Goal: Check status: Check status

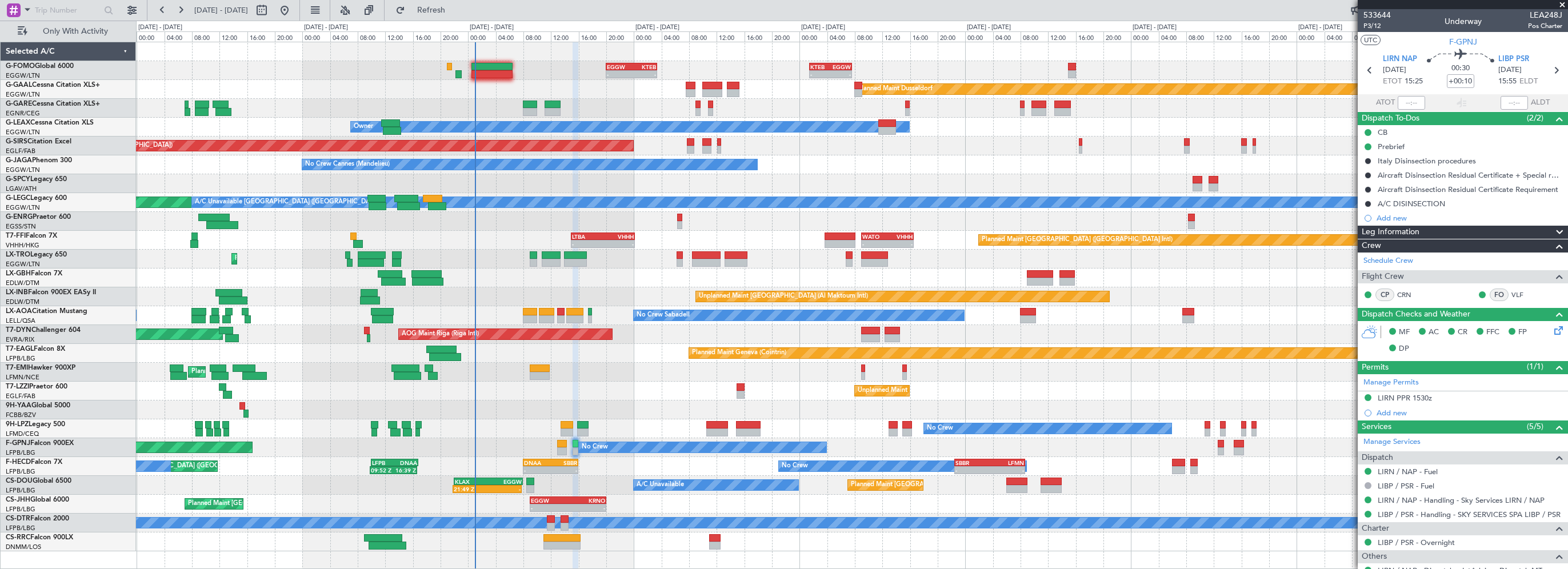
click at [464, 128] on div "Owner" at bounding box center [851, 127] width 1431 height 19
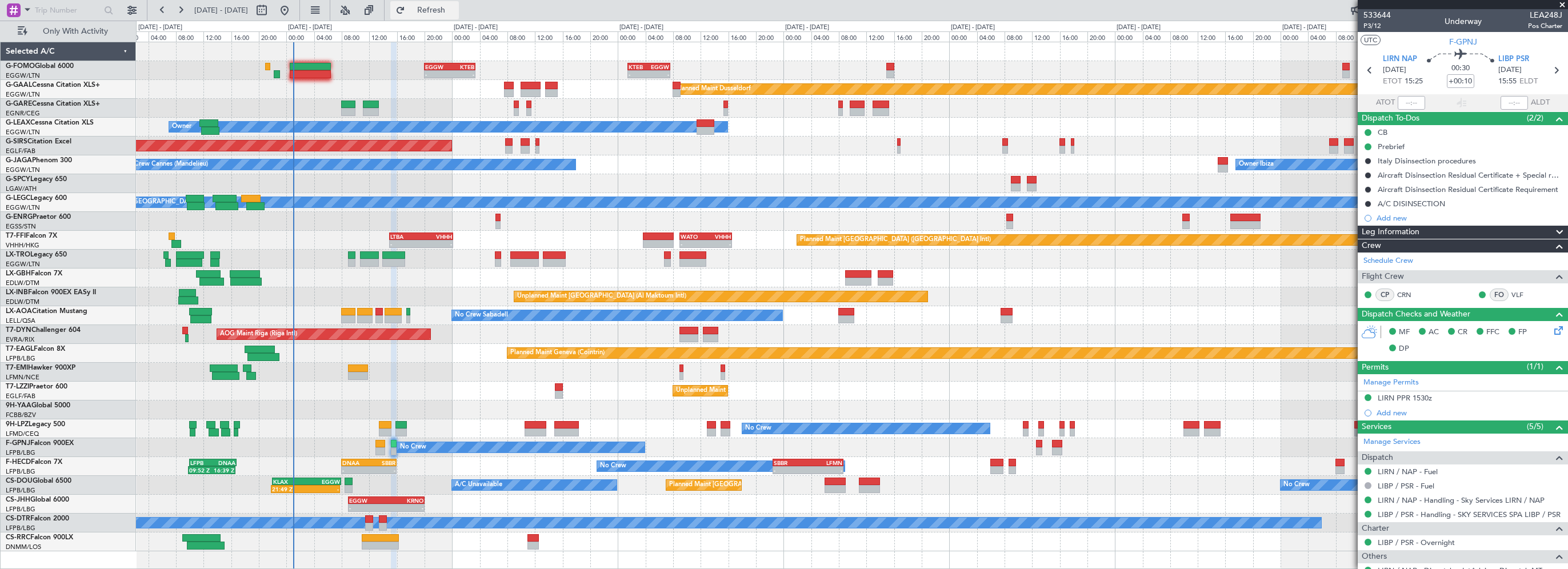
click at [455, 10] on span "Refresh" at bounding box center [431, 10] width 48 height 8
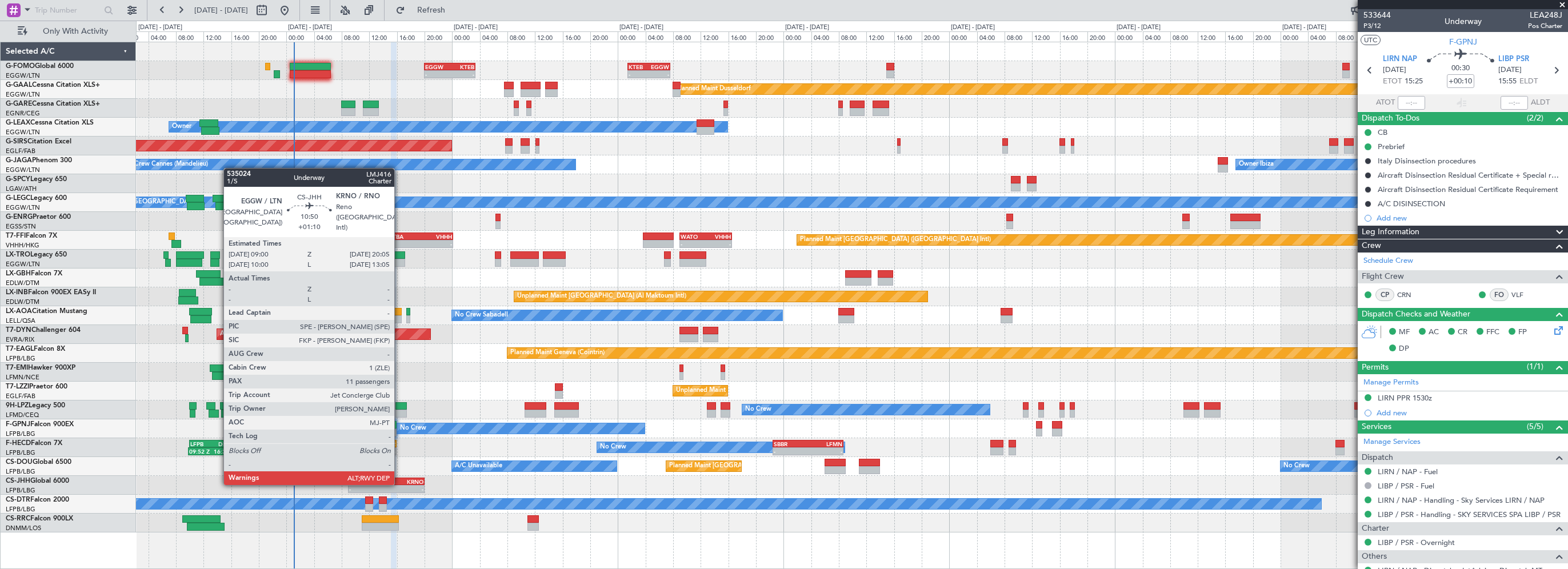
click at [399, 484] on div "20:05 Z" at bounding box center [405, 487] width 37 height 7
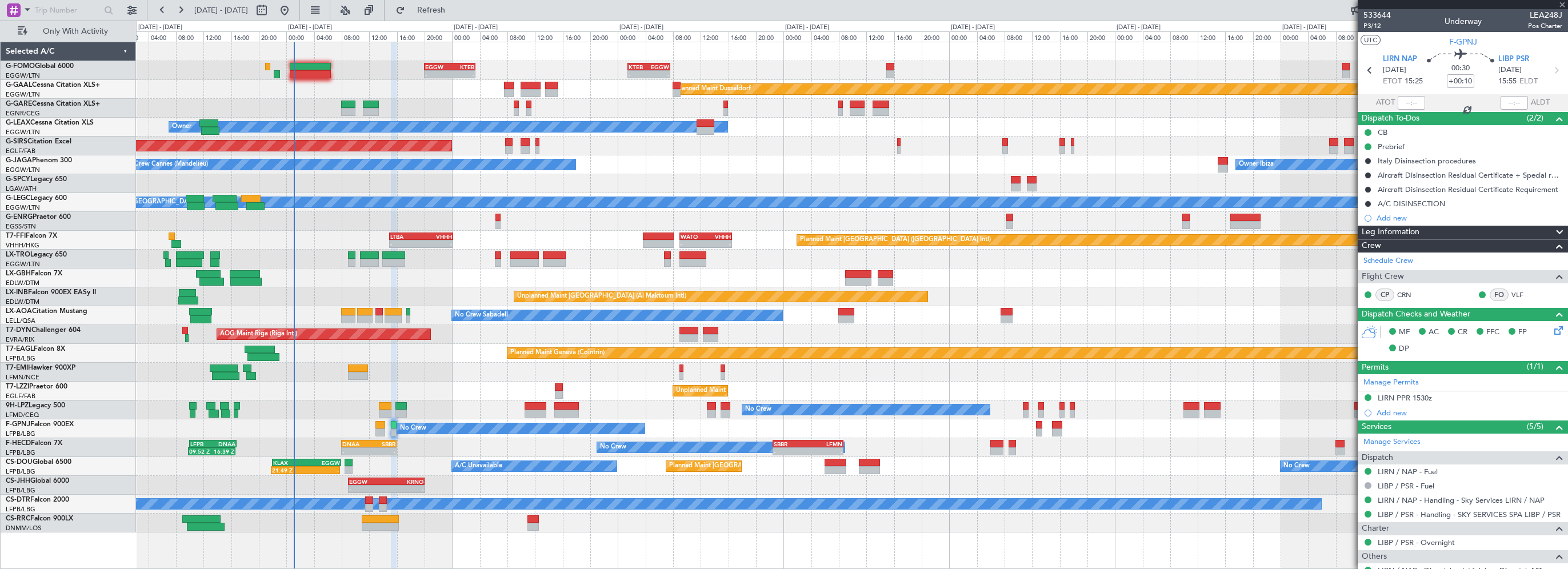
type input "+01:10"
type input "11"
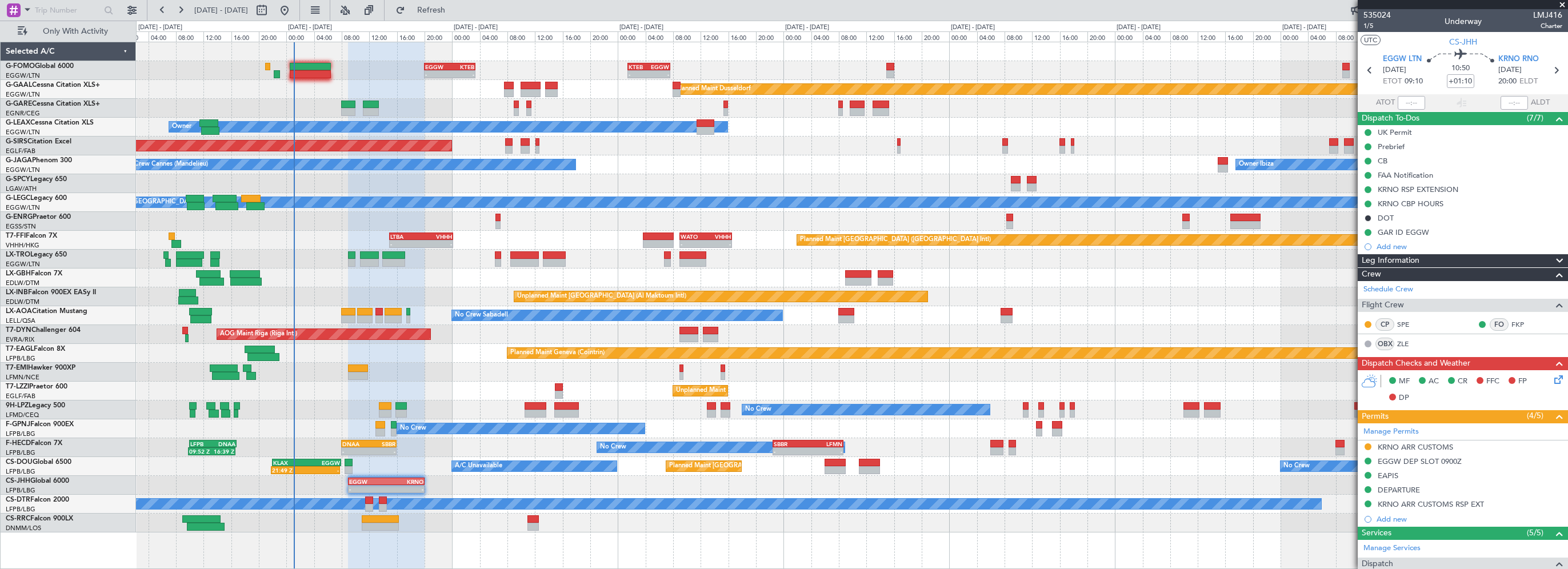
click at [1415, 261] on span "Leg Information" at bounding box center [1390, 261] width 58 height 13
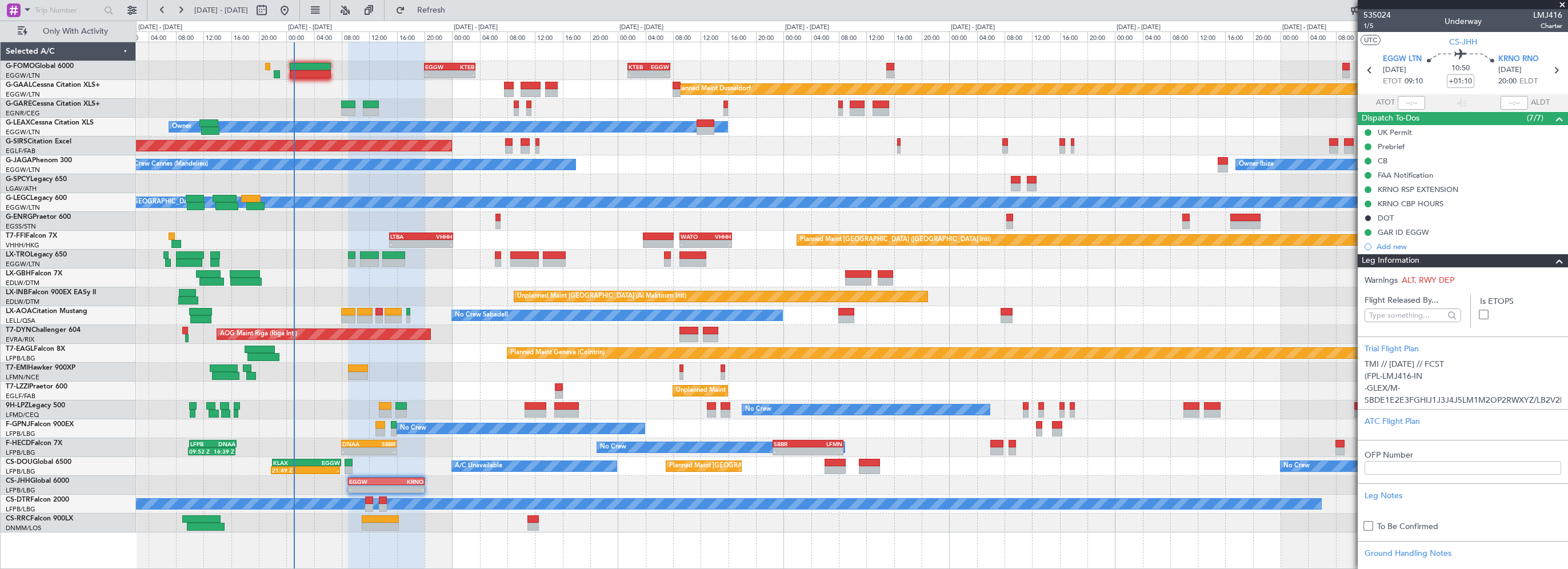
click at [1457, 261] on div "Leg Information" at bounding box center [1462, 261] width 211 height 13
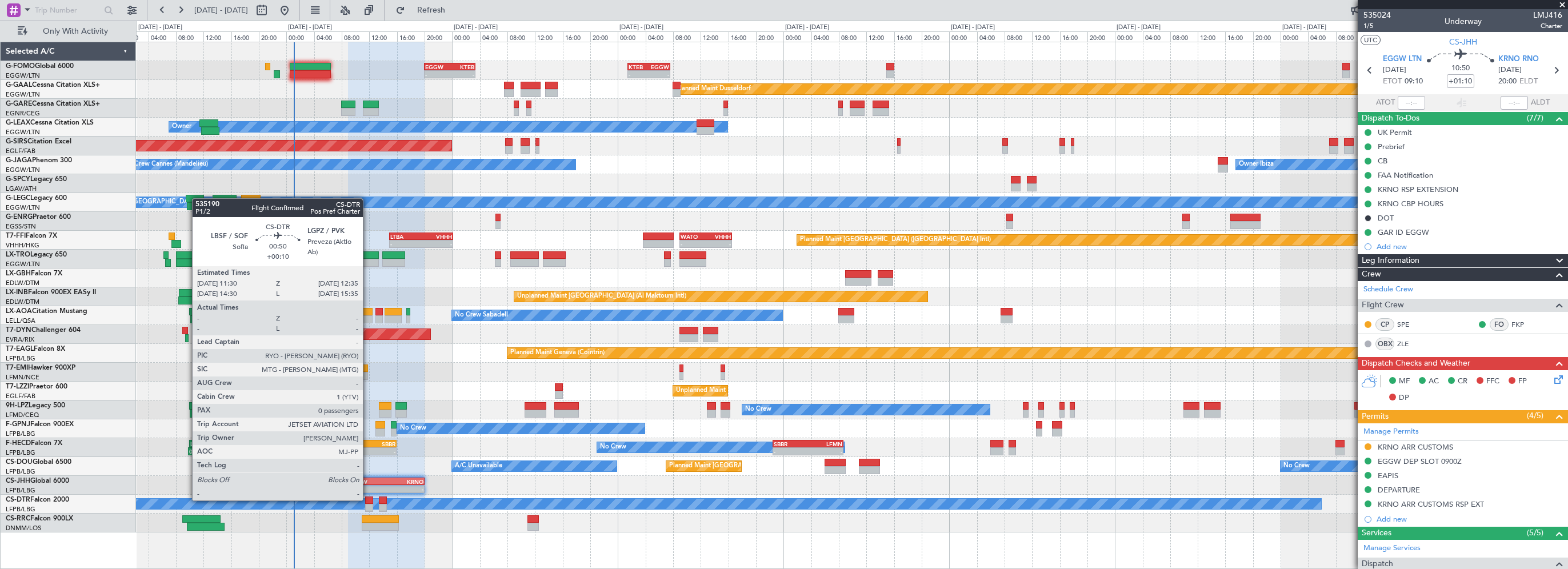
click at [368, 499] on div at bounding box center [369, 500] width 8 height 8
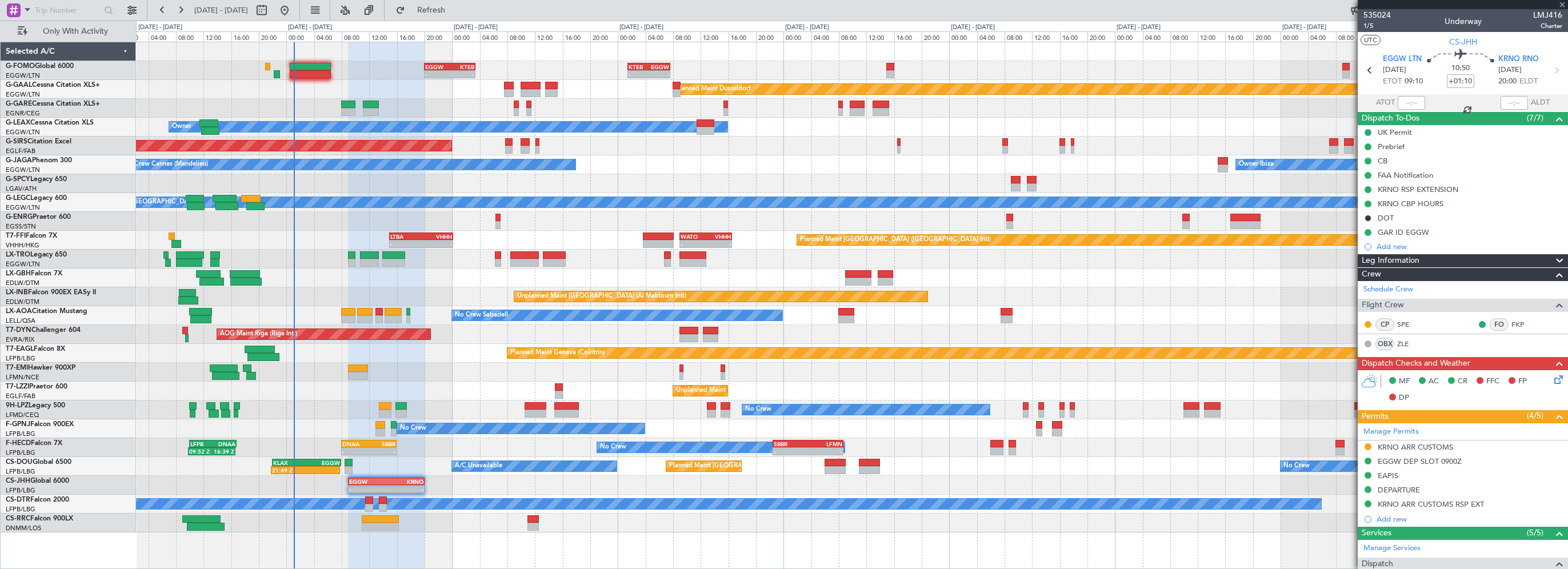
type input "+00:10"
type input "0"
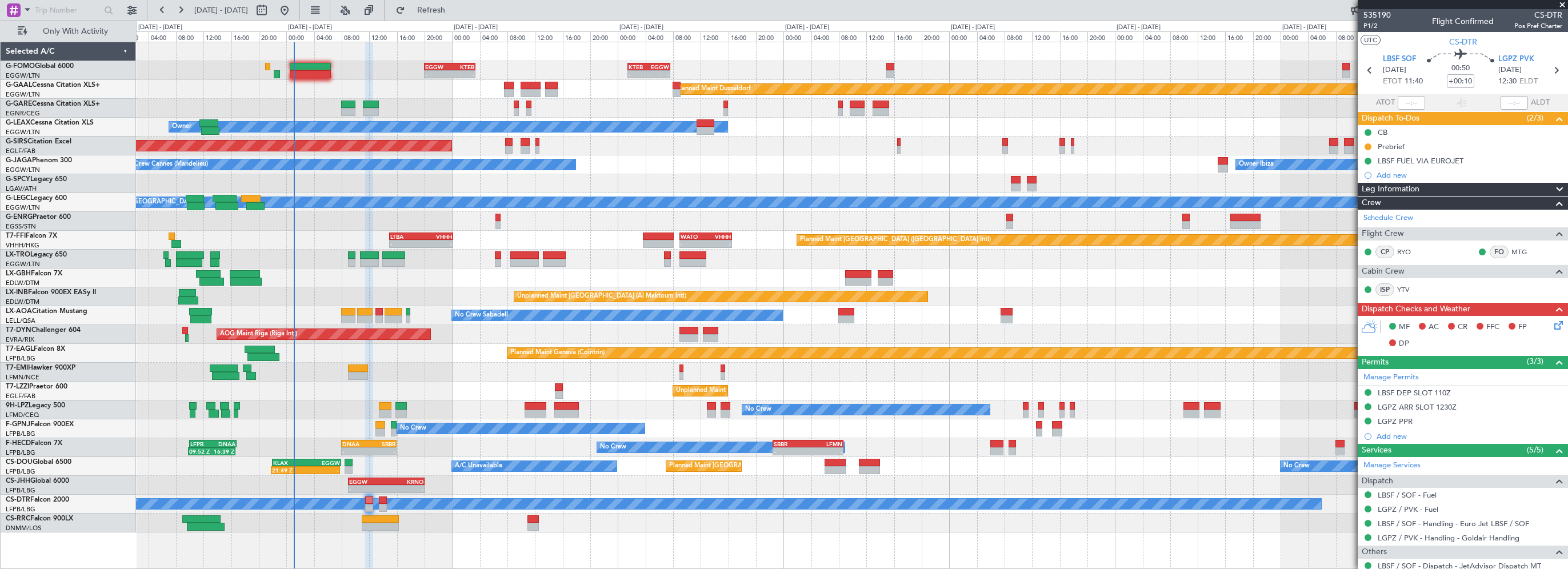
click at [414, 230] on div "- - EGGW 20:00 Z KTEB 03:25 Z - - KTEB 01:30 Z EGGW 07:40 Z Planned [GEOGRAPHIC…" at bounding box center [851, 287] width 1431 height 490
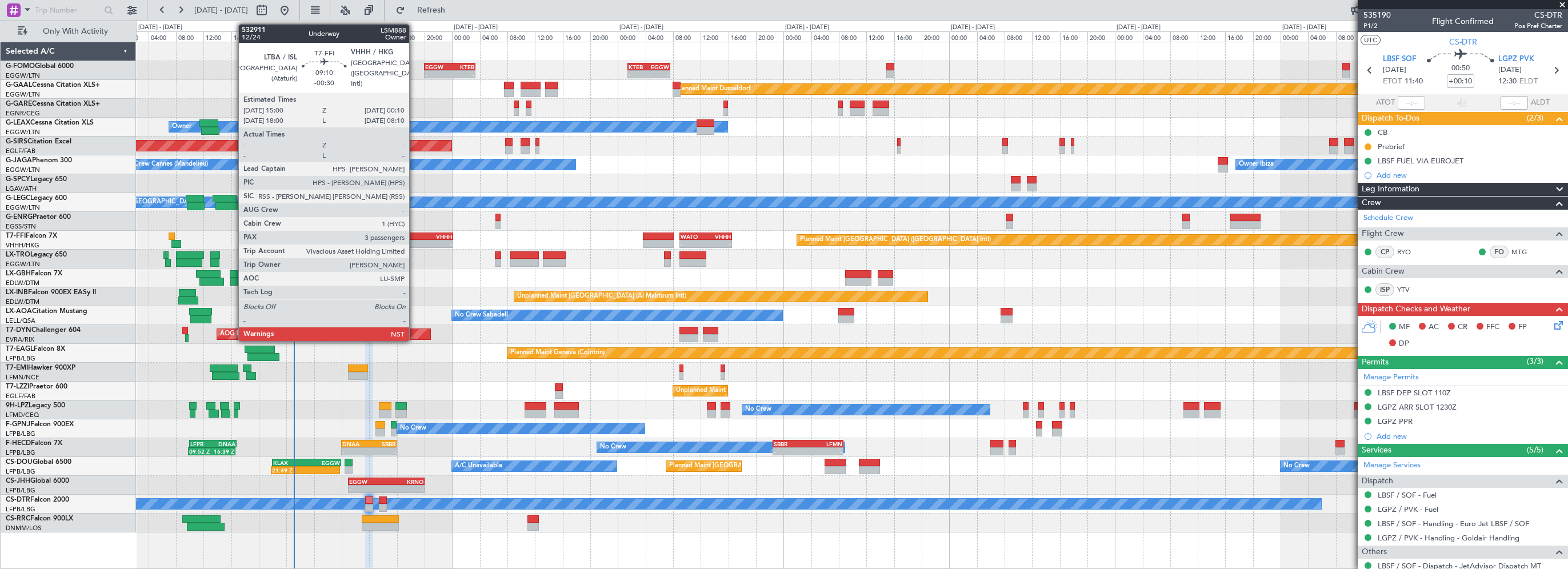
click at [415, 232] on div "LTBA 15:00 Z VHHH 00:10 Z" at bounding box center [420, 236] width 63 height 8
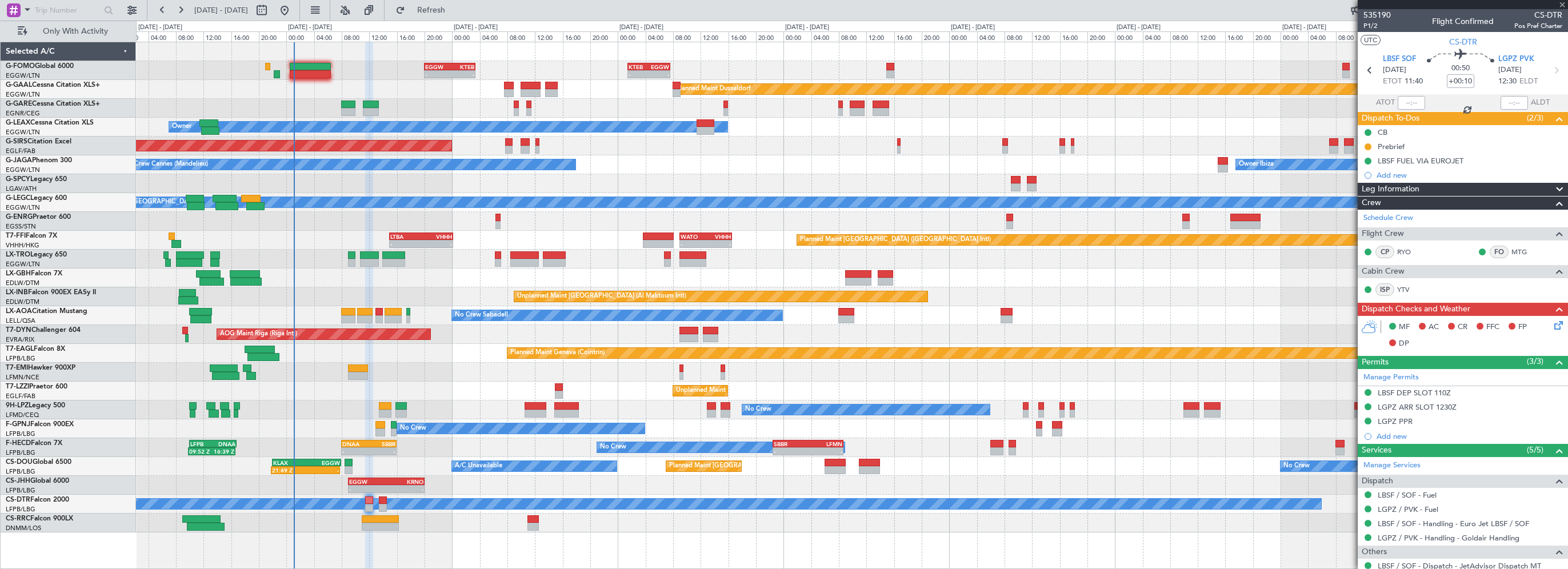
type input "-00:30"
type input "3"
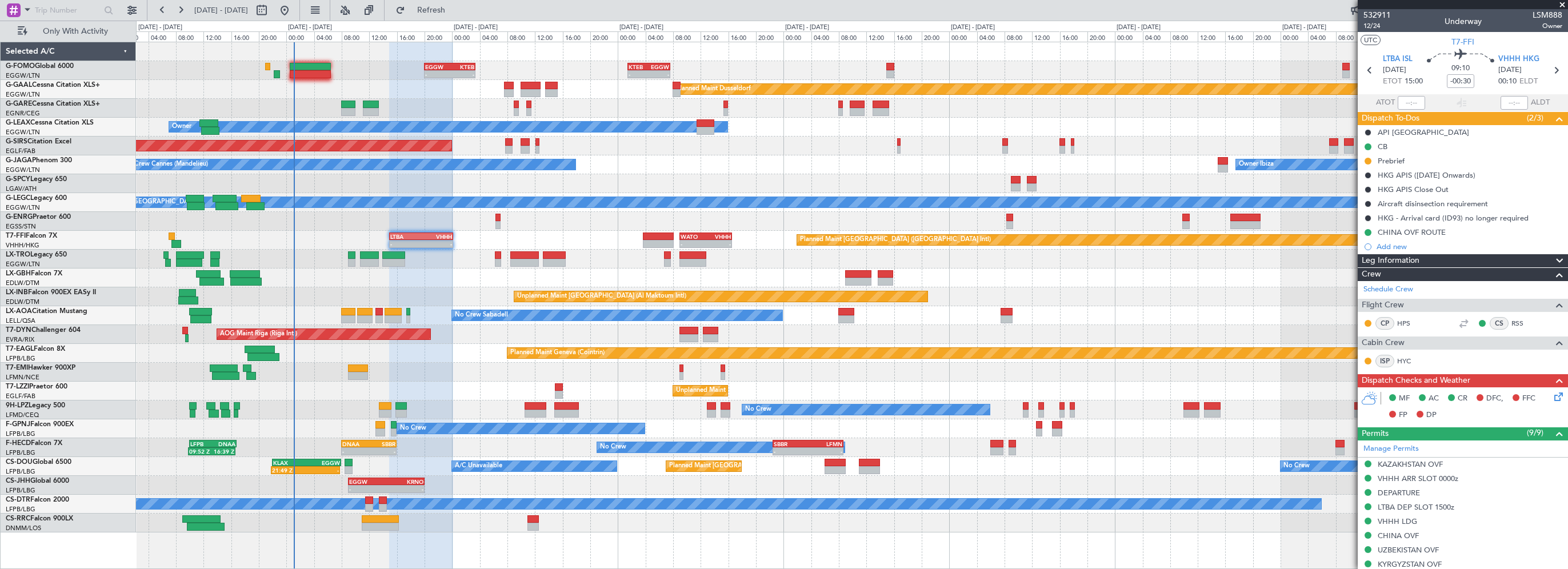
click at [444, 361] on div "Planned Maint Geneva (Cointrin)" at bounding box center [851, 353] width 1431 height 19
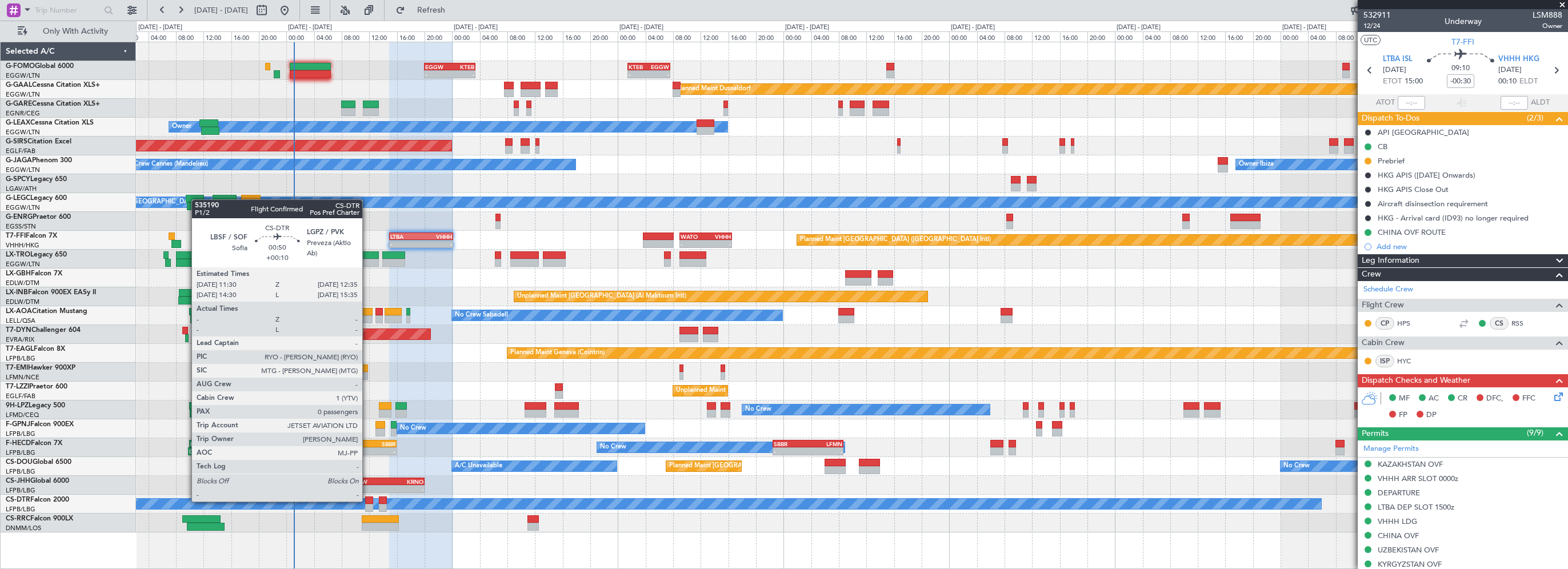
click at [368, 500] on div at bounding box center [369, 500] width 8 height 8
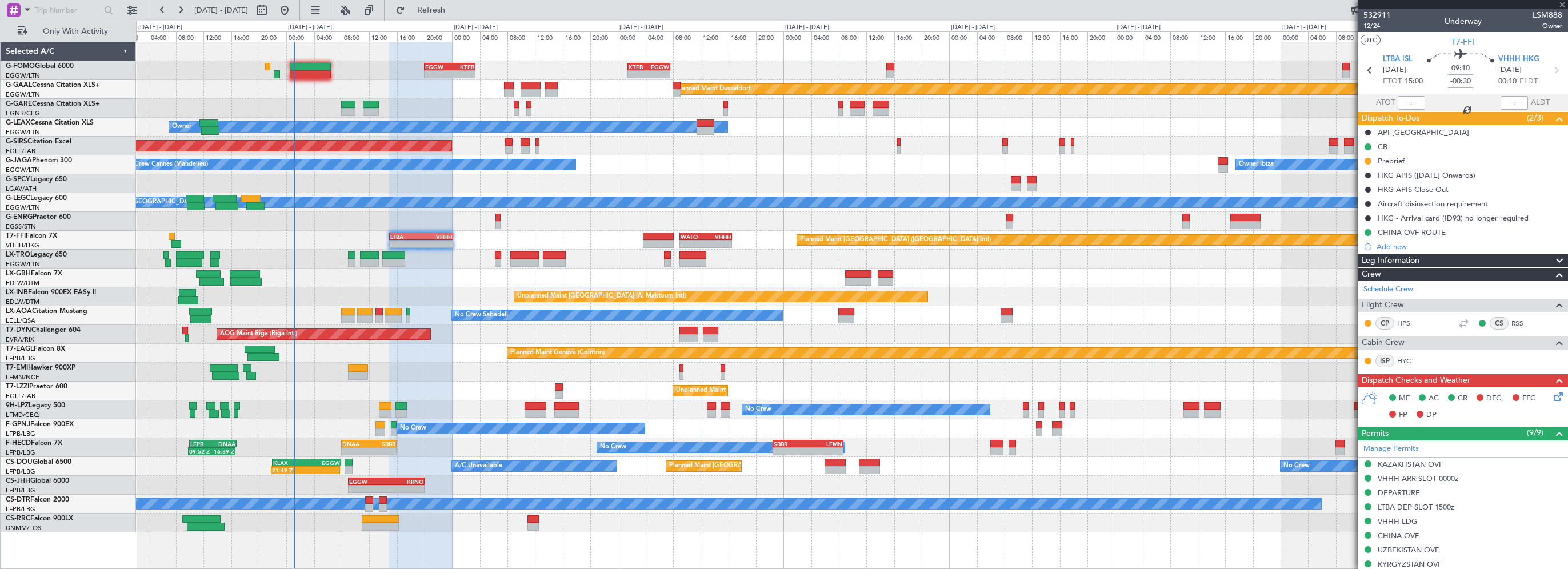
type input "+00:10"
type input "0"
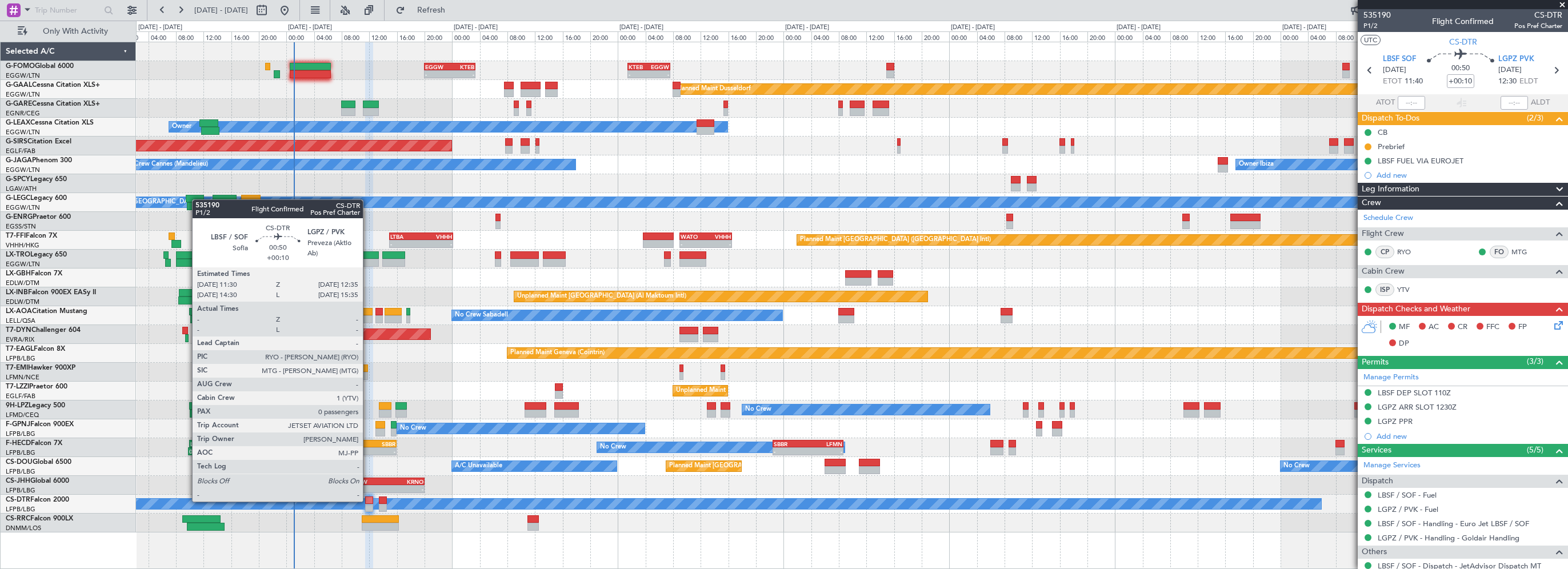
click at [368, 500] on div at bounding box center [369, 500] width 8 height 8
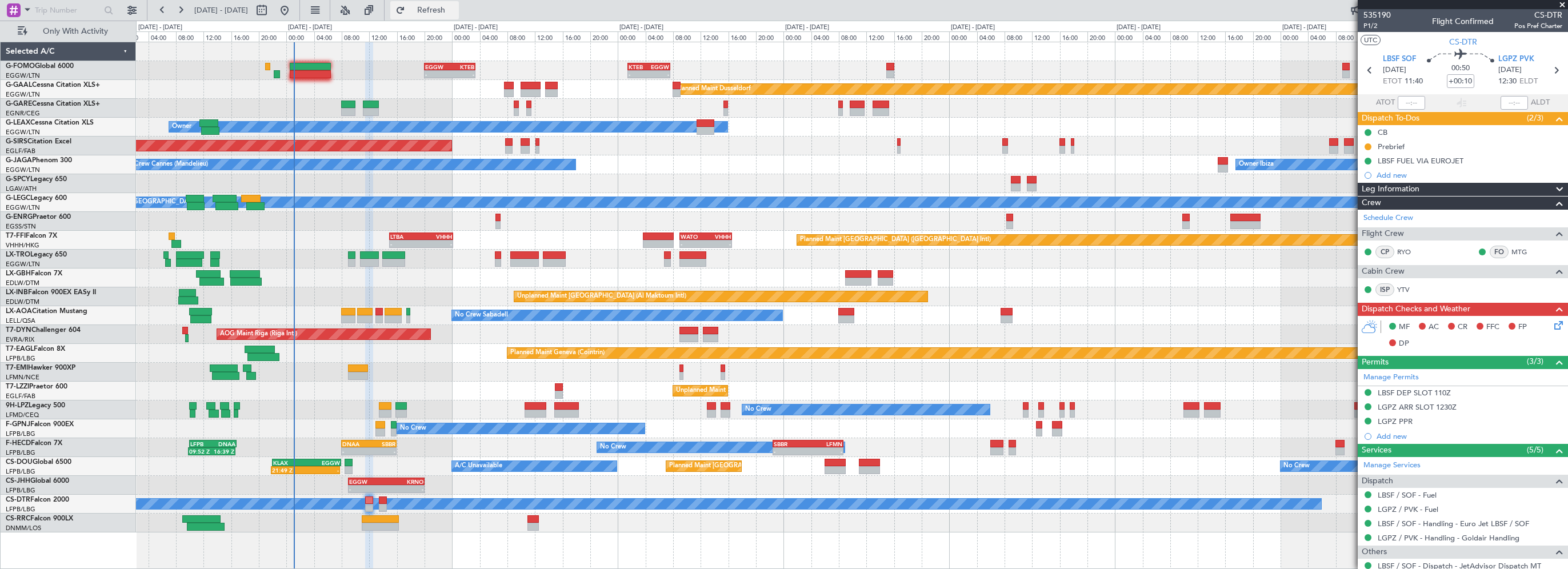
click at [450, 10] on span "Refresh" at bounding box center [431, 10] width 48 height 8
drag, startPoint x: 491, startPoint y: 6, endPoint x: 343, endPoint y: 18, distance: 148.5
click at [455, 6] on span "Refresh" at bounding box center [431, 10] width 48 height 8
click at [597, 297] on div "Unplanned Maint [GEOGRAPHIC_DATA] (Al Maktoum Intl)" at bounding box center [851, 296] width 1431 height 19
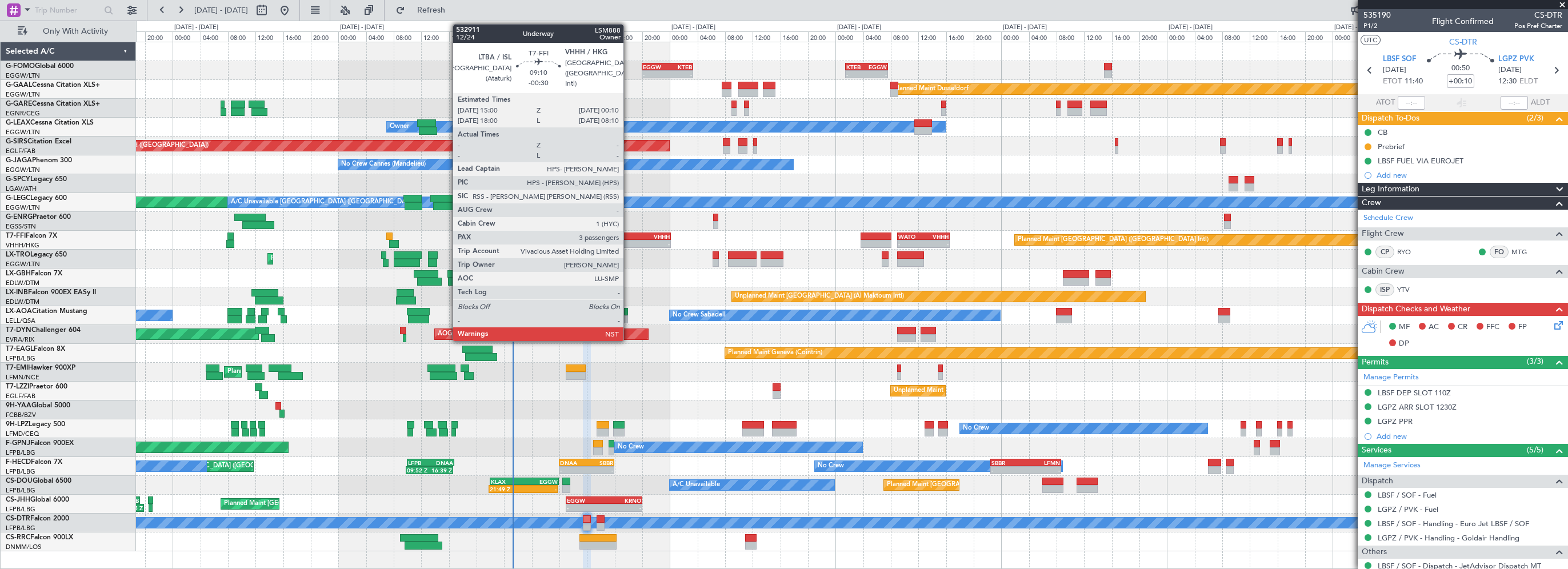
click at [628, 237] on div "LTBA" at bounding box center [623, 236] width 31 height 7
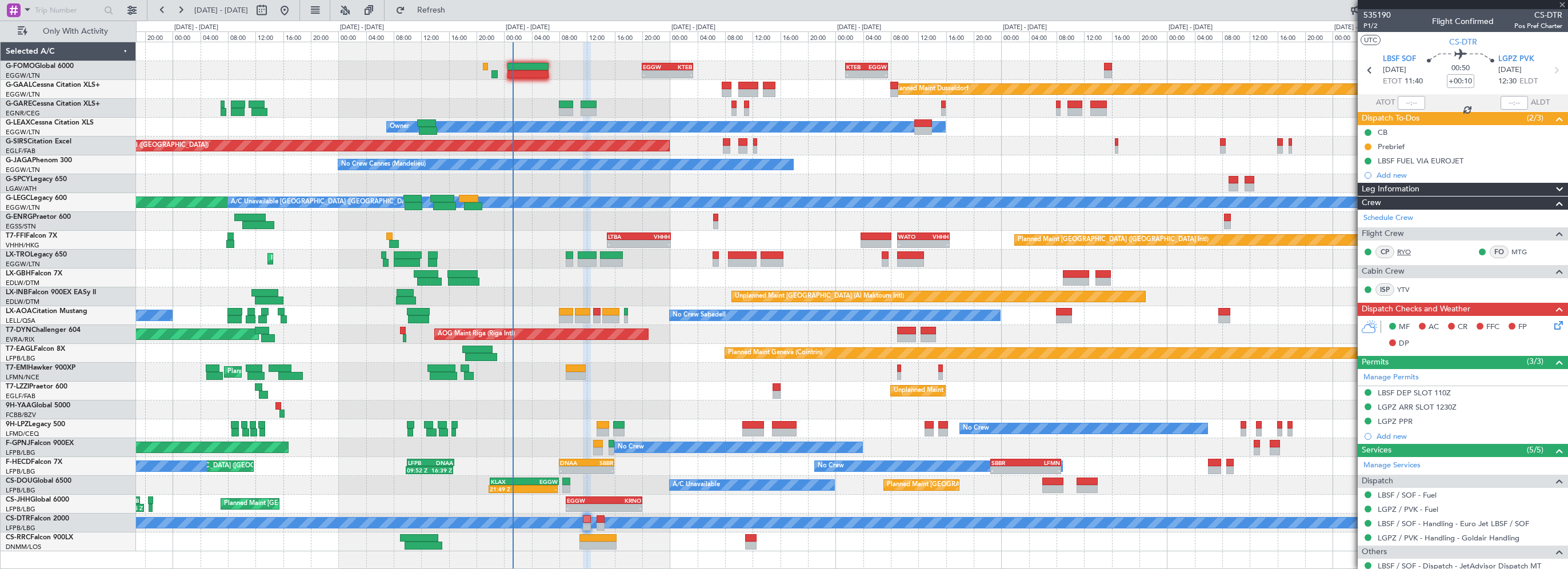
type input "-00:30"
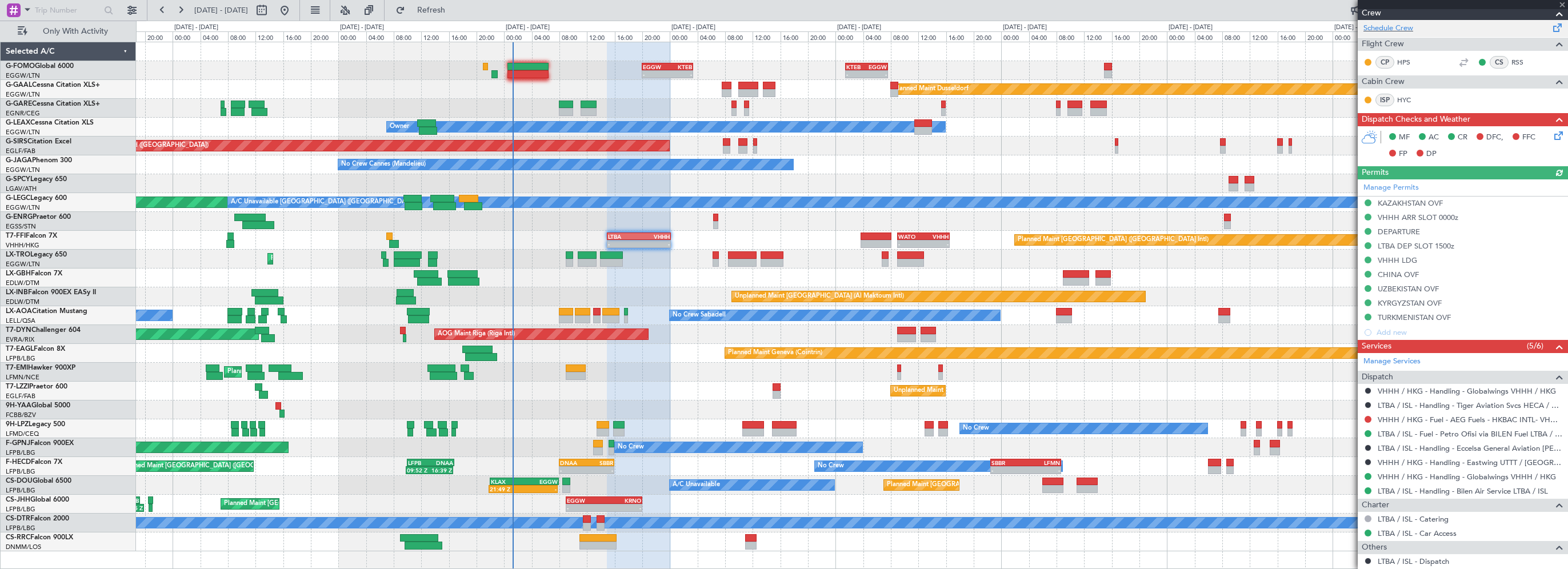
scroll to position [286, 0]
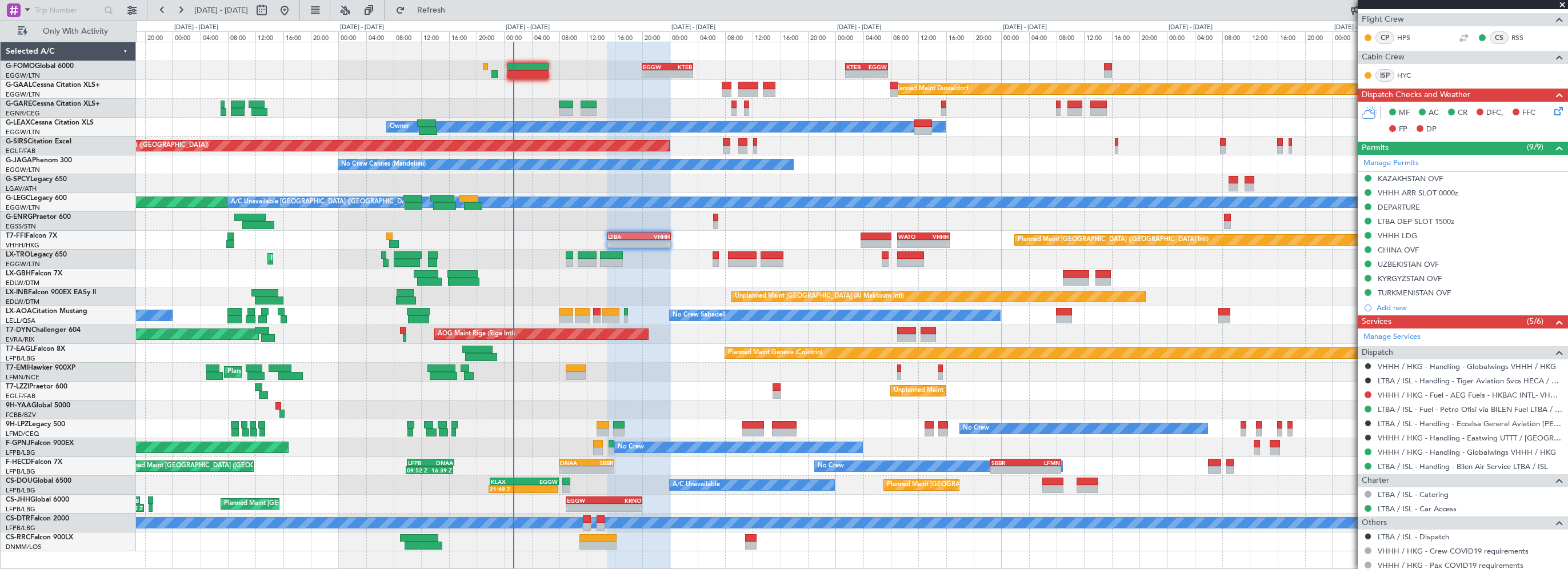
drag, startPoint x: 1562, startPoint y: 4, endPoint x: 469, endPoint y: 174, distance: 1106.1
click at [1556, 7] on span at bounding box center [1562, 5] width 12 height 10
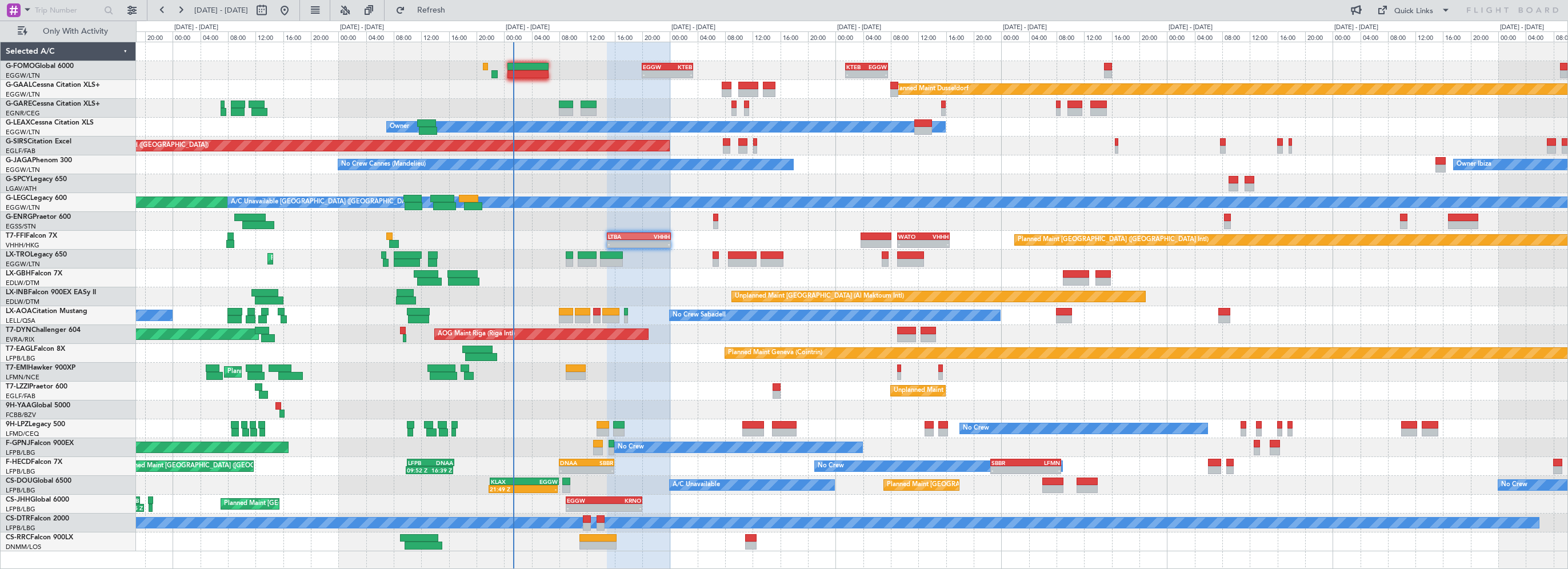
type input "0"
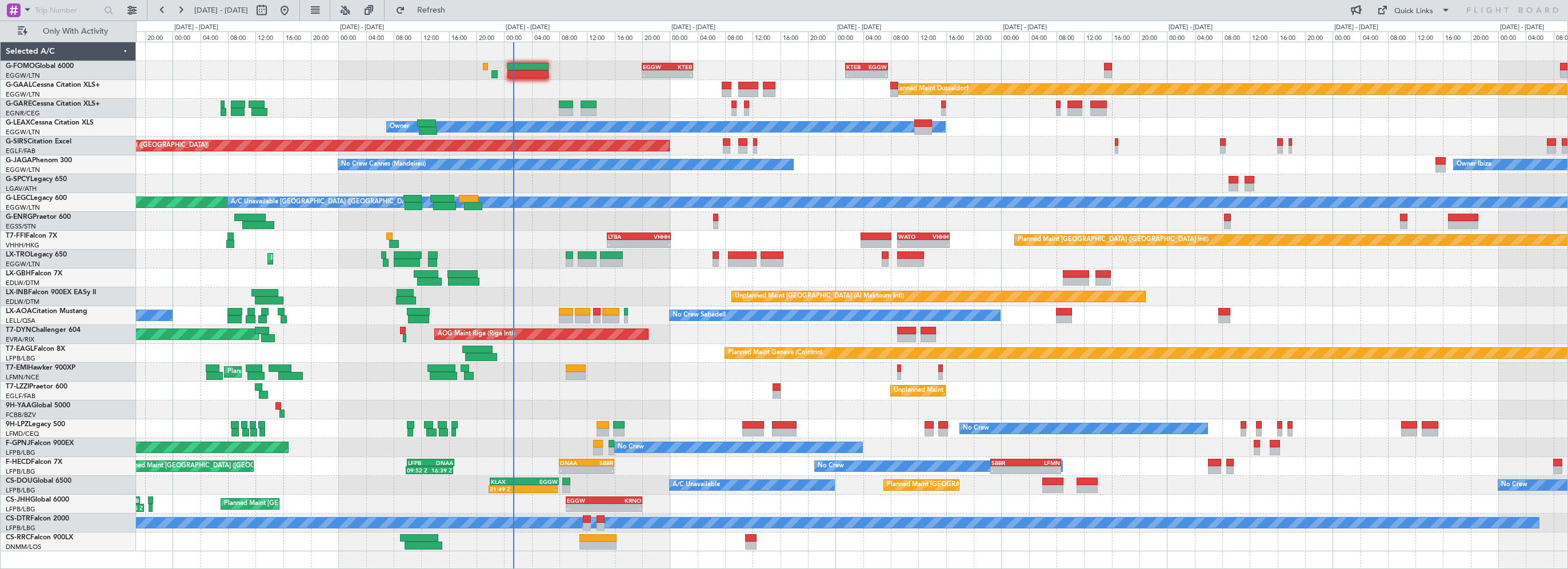
scroll to position [0, 0]
drag, startPoint x: 467, startPoint y: 8, endPoint x: 477, endPoint y: 8, distance: 10.0
click at [455, 8] on span "Refresh" at bounding box center [431, 10] width 48 height 8
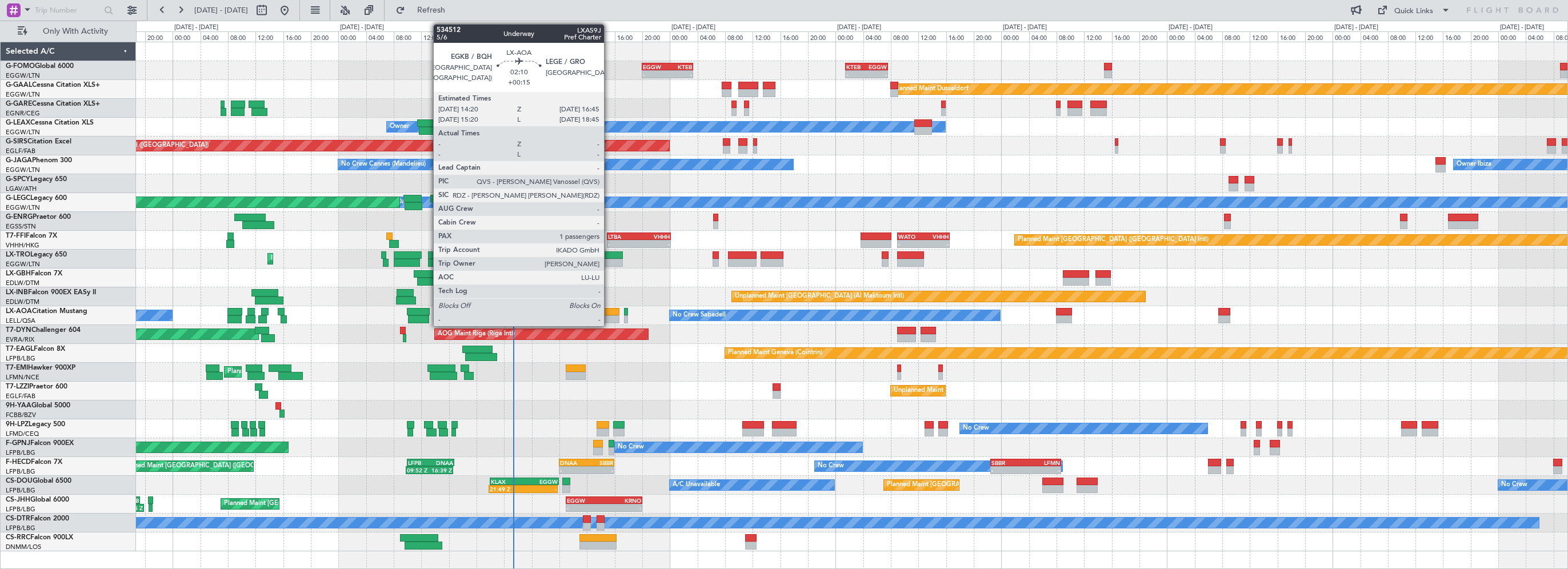
click at [648, 367] on div "Planned Maint [PERSON_NAME] Planned Maint [PERSON_NAME]" at bounding box center [851, 371] width 1431 height 19
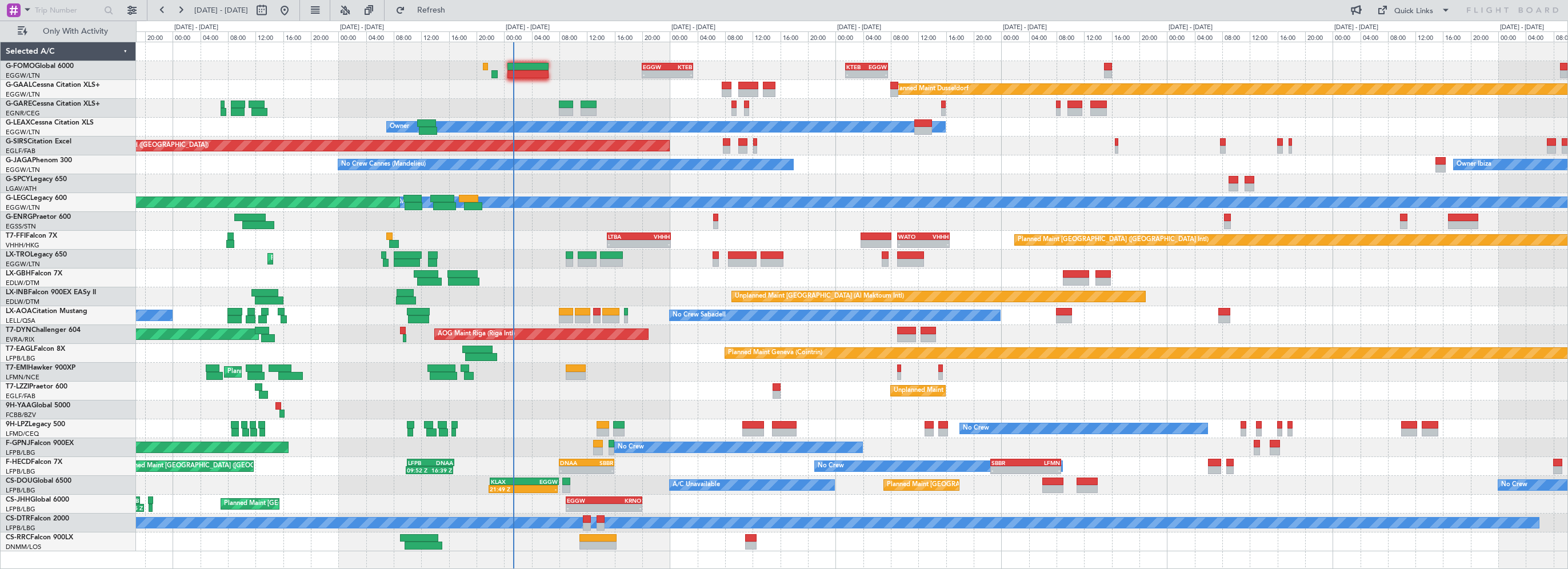
click at [642, 388] on div "Unplanned Maint [GEOGRAPHIC_DATA] ([GEOGRAPHIC_DATA]) TBPB 12:40 Z EGTK 21:30 Z…" at bounding box center [851, 391] width 1431 height 19
click at [659, 288] on div "Unplanned Maint [GEOGRAPHIC_DATA] (Al Maktoum Intl) Planned Maint Geneva ([GEOG…" at bounding box center [851, 296] width 1431 height 19
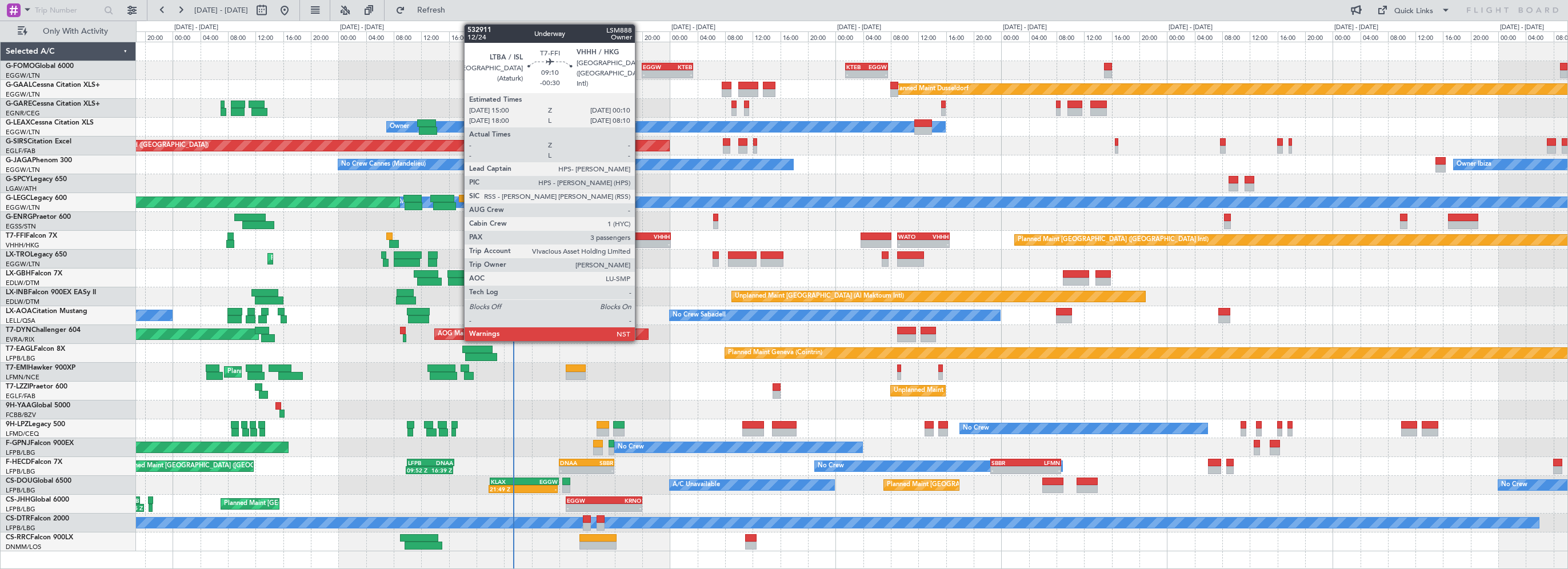
click at [640, 238] on div "VHHH" at bounding box center [654, 236] width 31 height 7
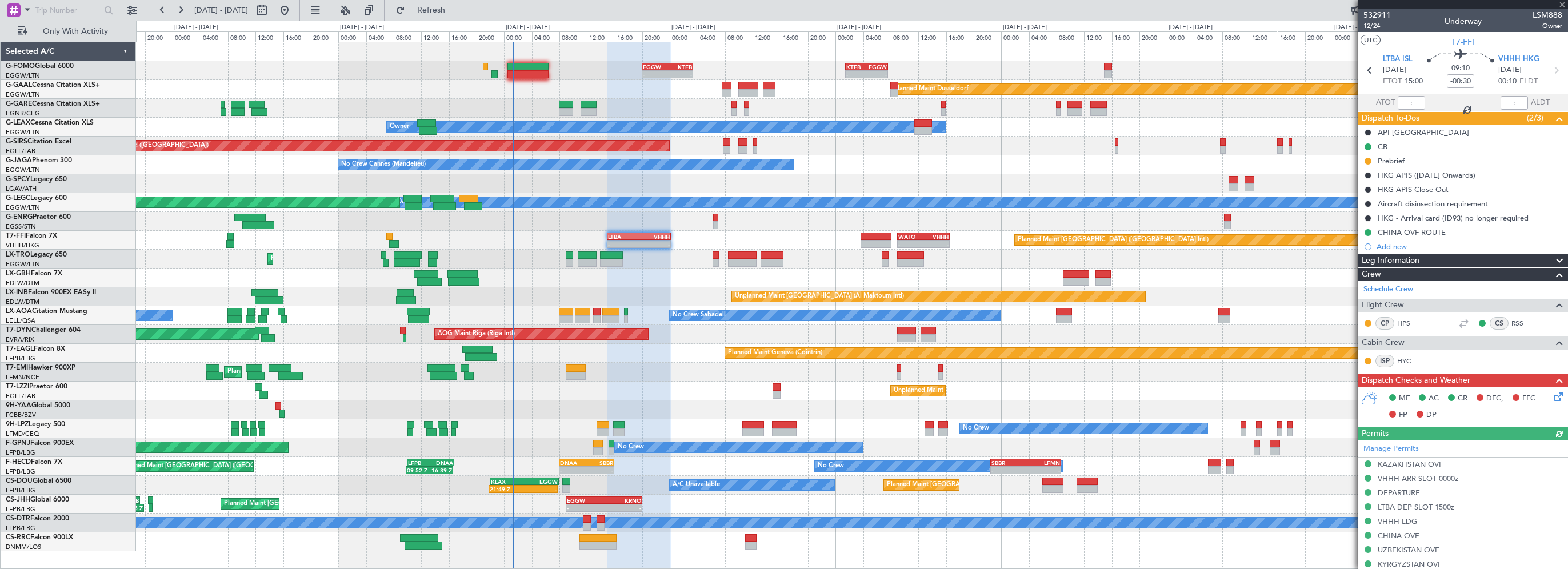
click at [1562, 6] on div at bounding box center [1462, 5] width 211 height 9
drag, startPoint x: 1563, startPoint y: 3, endPoint x: 1404, endPoint y: 56, distance: 167.6
click at [1562, 3] on span at bounding box center [1562, 5] width 12 height 10
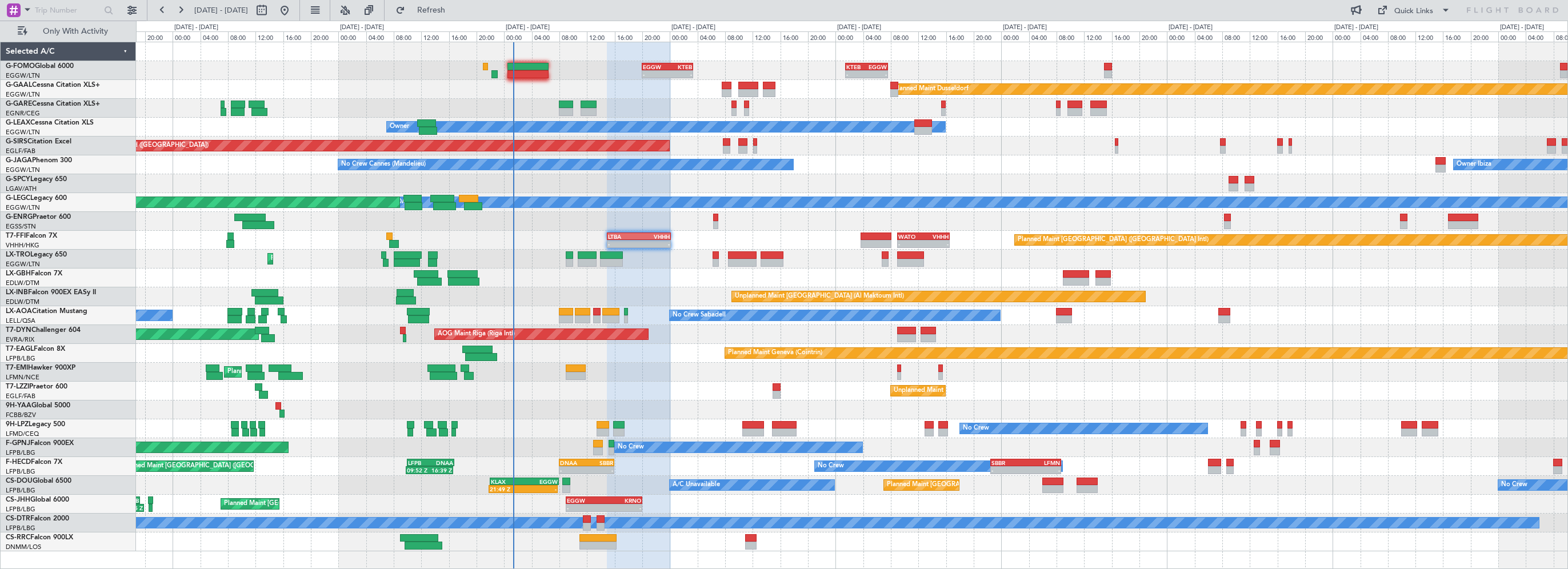
type input "0"
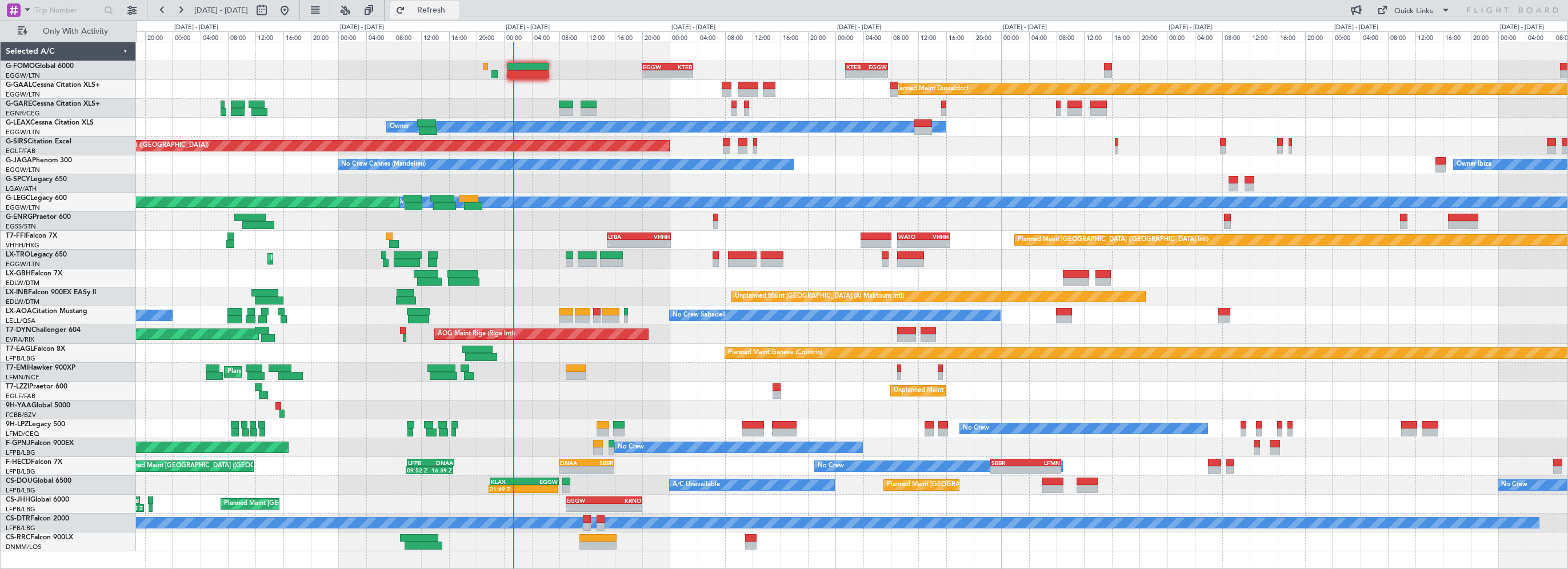
drag, startPoint x: 468, startPoint y: 13, endPoint x: 440, endPoint y: 3, distance: 29.7
click at [455, 13] on span "Refresh" at bounding box center [431, 10] width 48 height 8
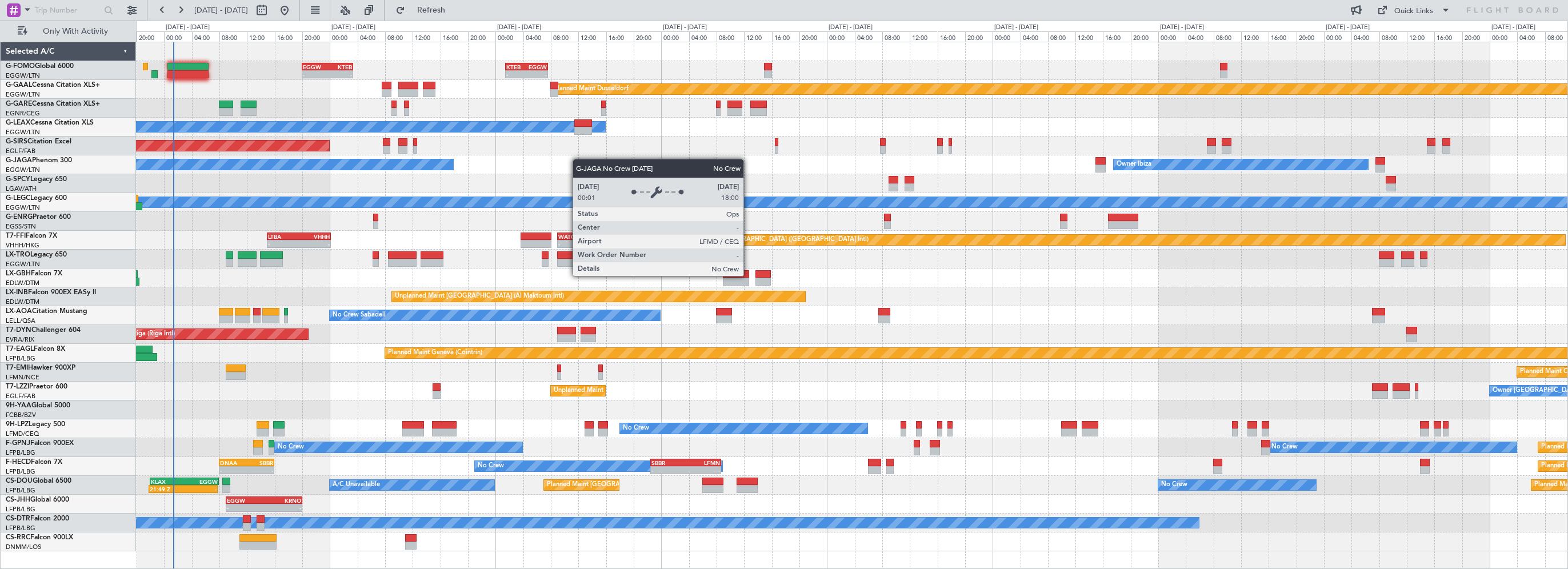
click at [482, 164] on div "- - EGGW 20:00 Z KTEB 03:25 Z - - KTEB 01:30 Z EGGW 07:40 Z Planned [GEOGRAPHIC…" at bounding box center [851, 297] width 1431 height 509
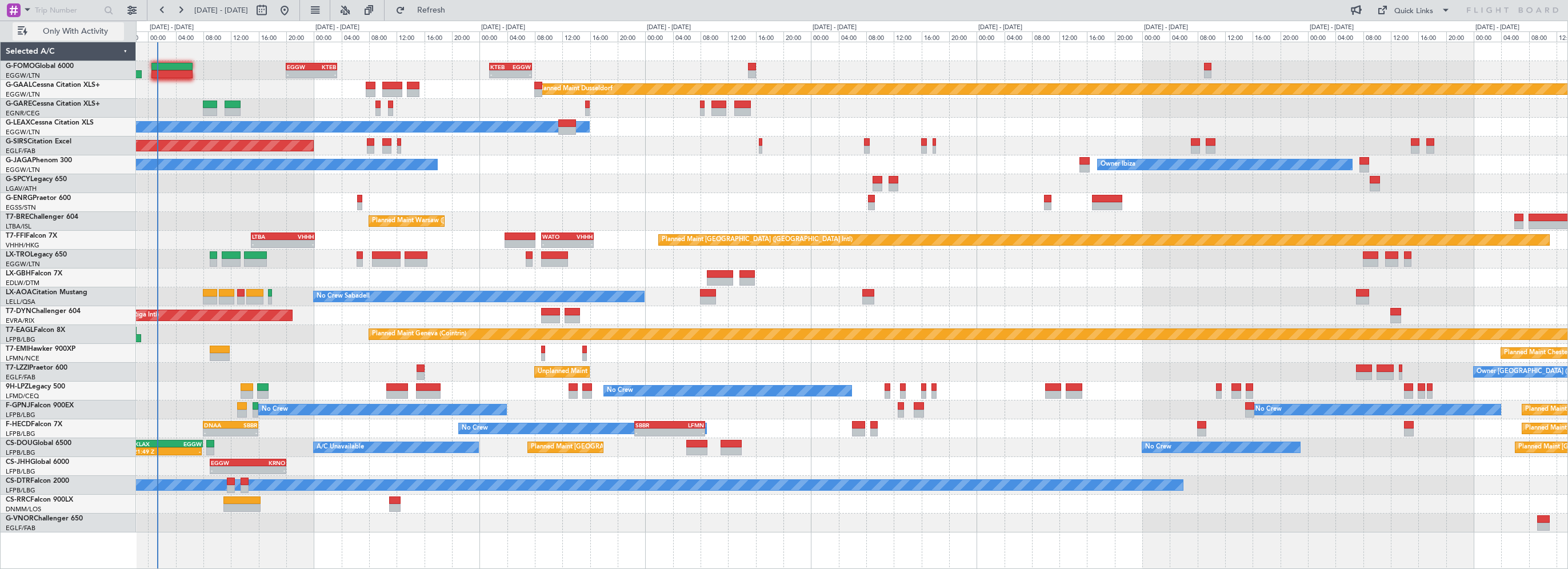
click at [99, 30] on span "Only With Activity" at bounding box center [75, 32] width 91 height 8
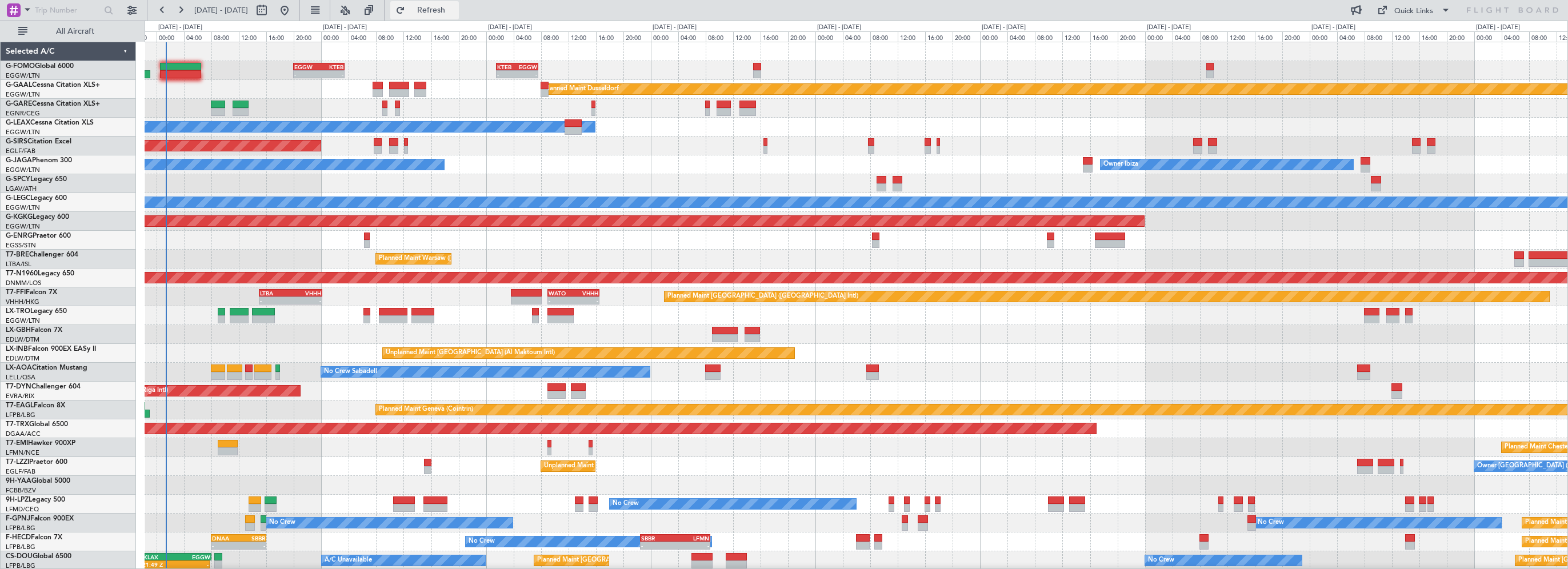
click at [455, 7] on span "Refresh" at bounding box center [431, 10] width 48 height 8
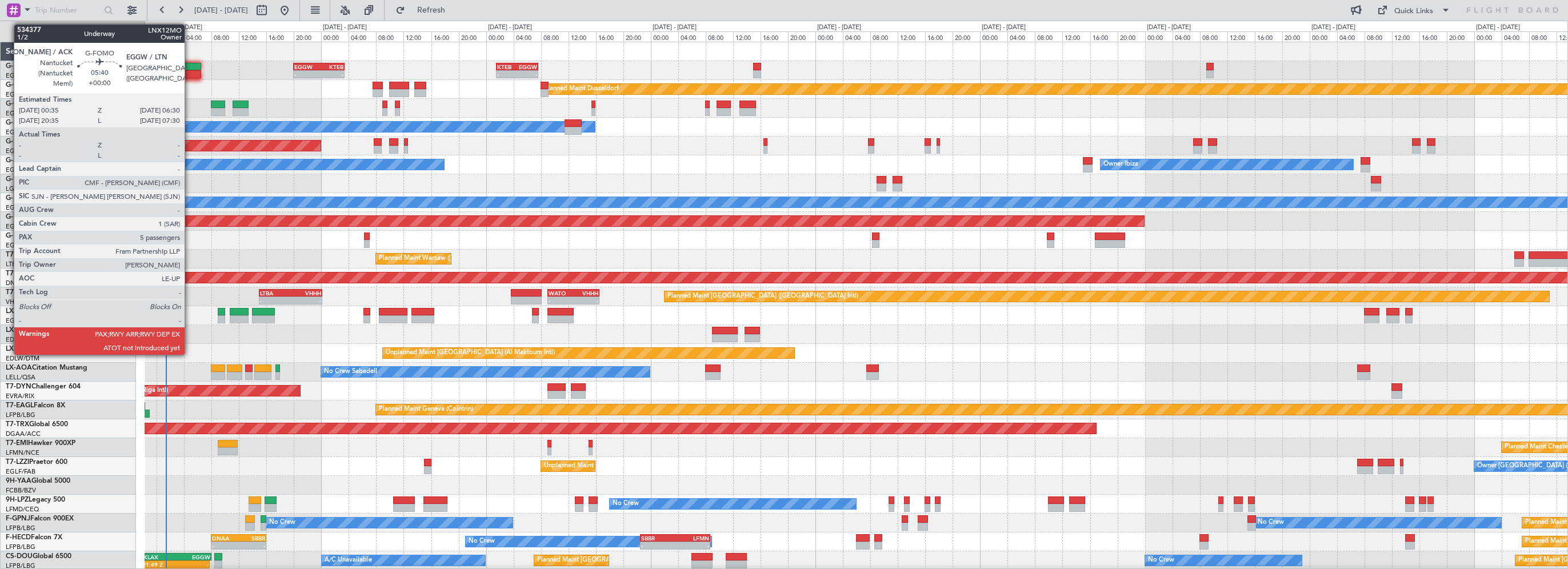
click at [190, 64] on div at bounding box center [180, 67] width 41 height 8
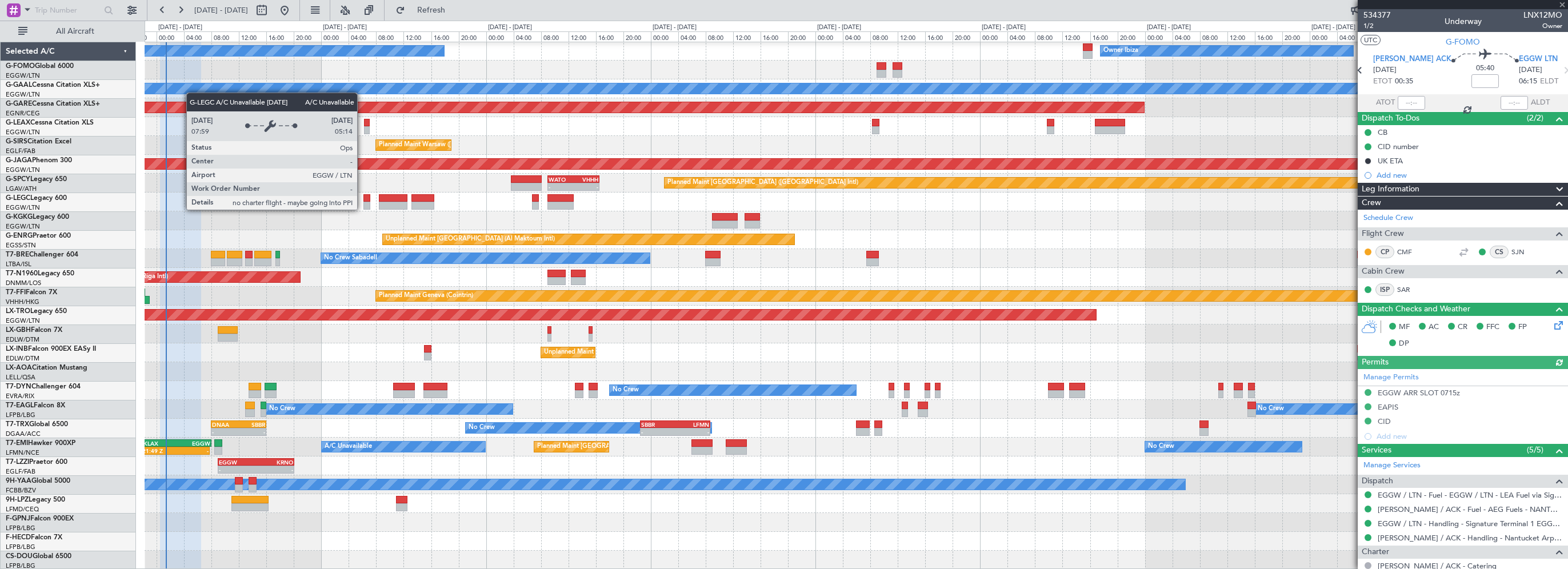
scroll to position [114, 0]
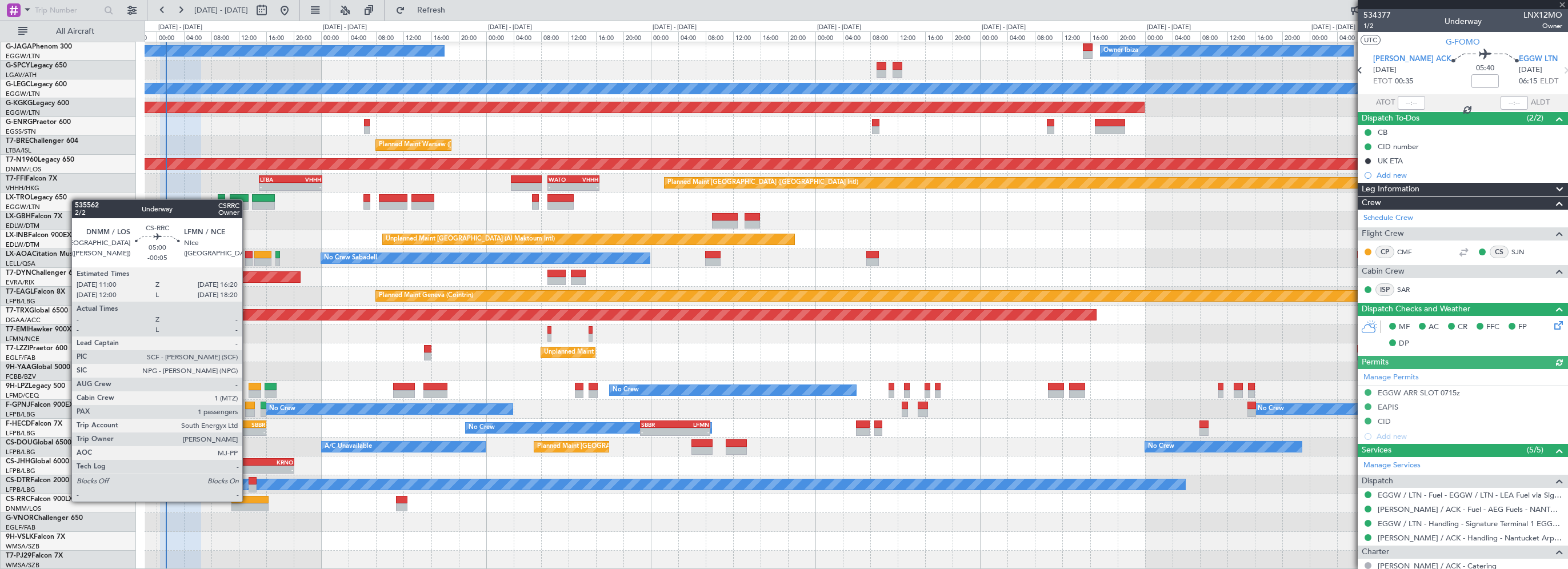
click at [247, 500] on div at bounding box center [250, 499] width 37 height 8
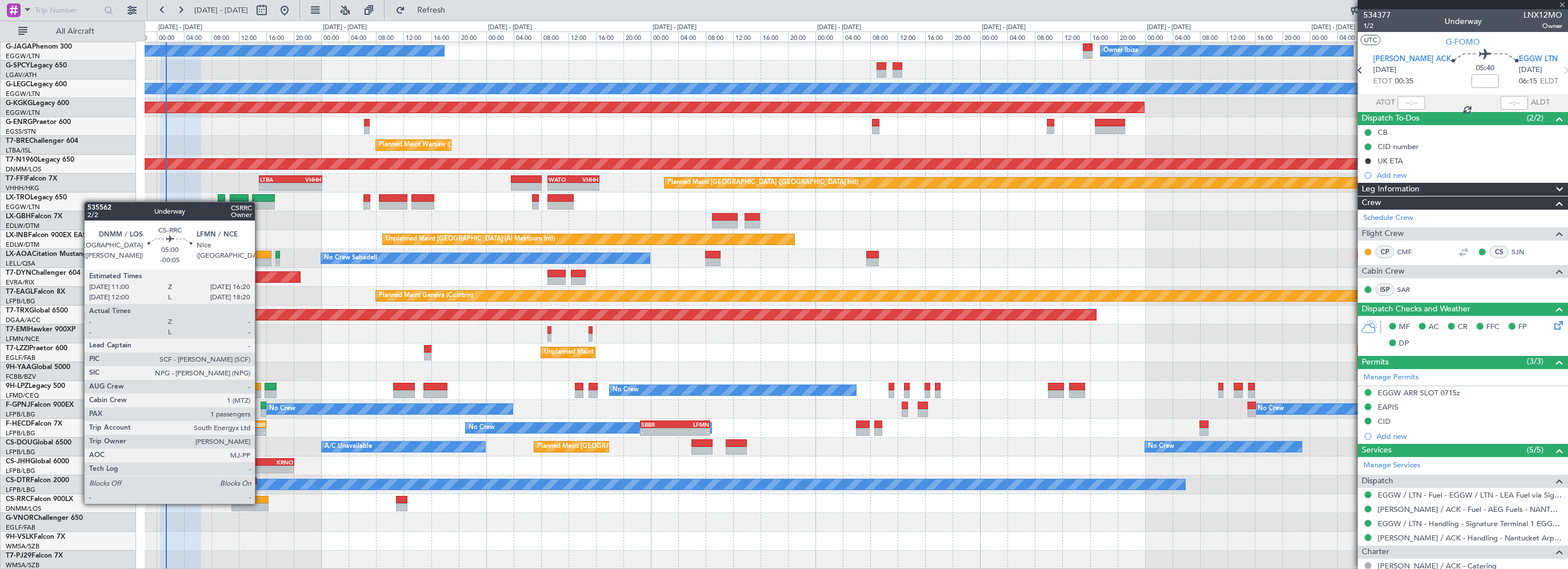
type input "-00:05"
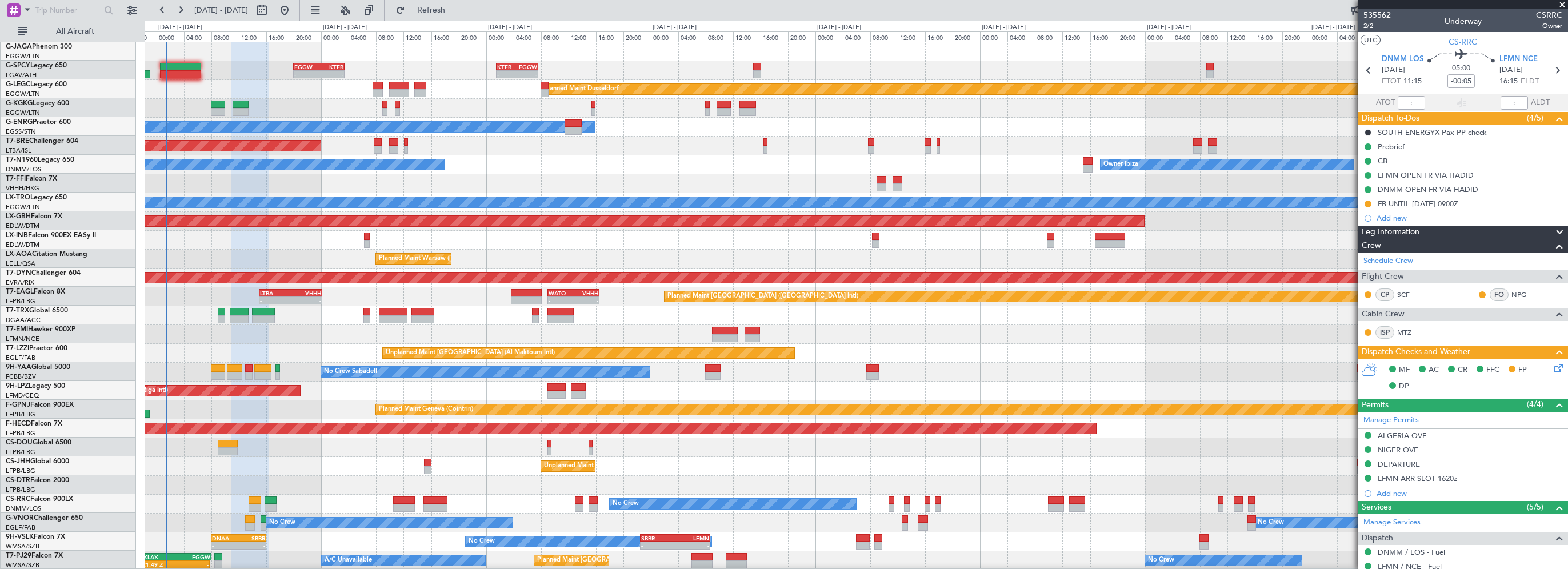
scroll to position [0, 0]
drag, startPoint x: 1562, startPoint y: 1, endPoint x: 1555, endPoint y: 1, distance: 7.0
click at [1560, 1] on span at bounding box center [1562, 5] width 12 height 10
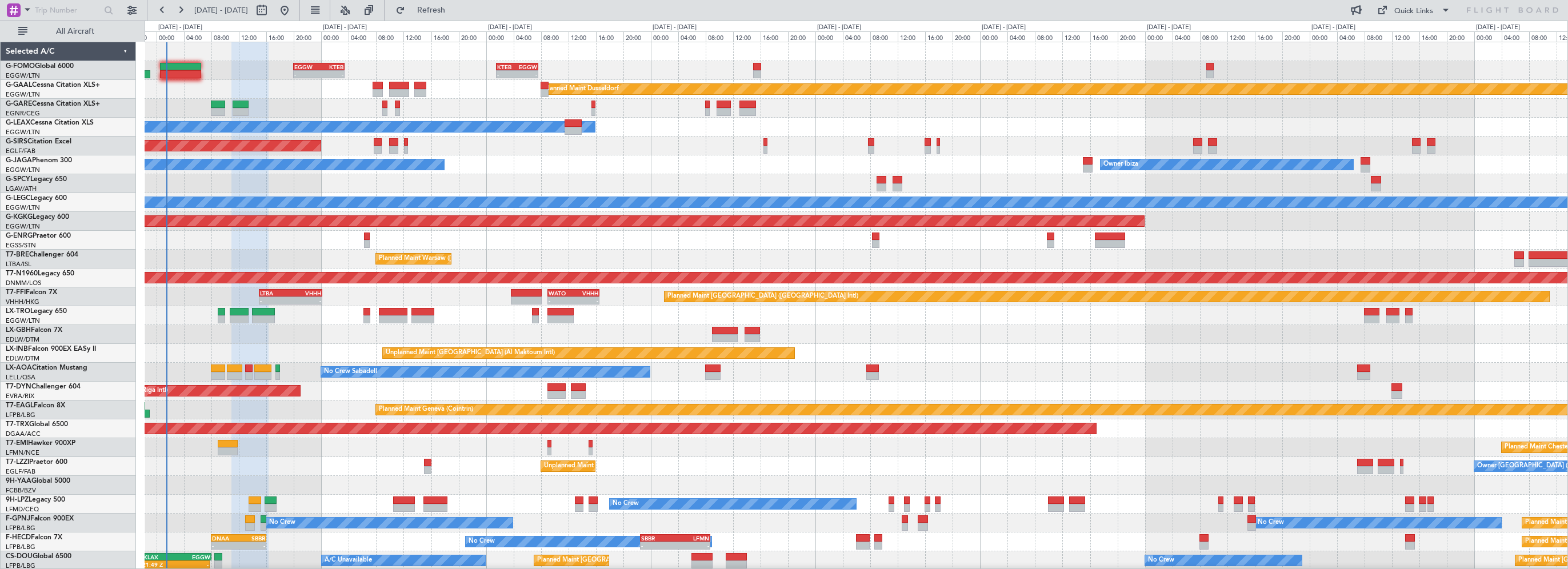
type input "0"
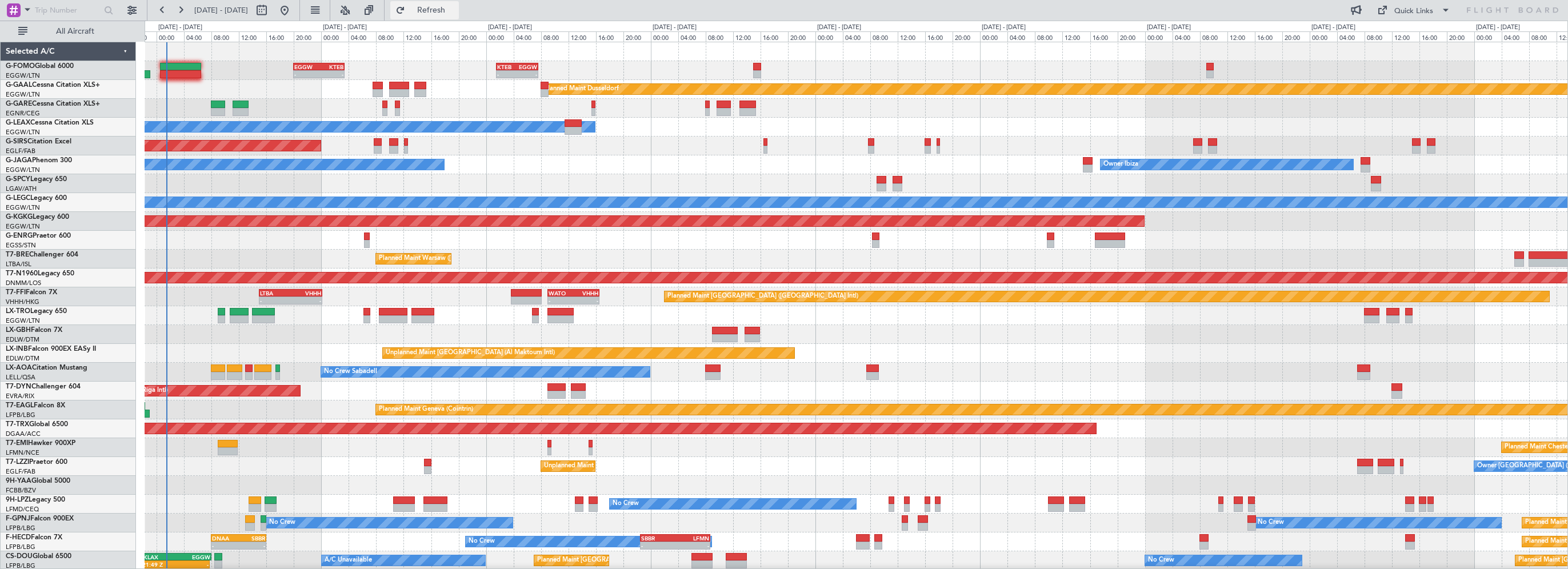
click at [455, 14] on span "Refresh" at bounding box center [431, 10] width 48 height 8
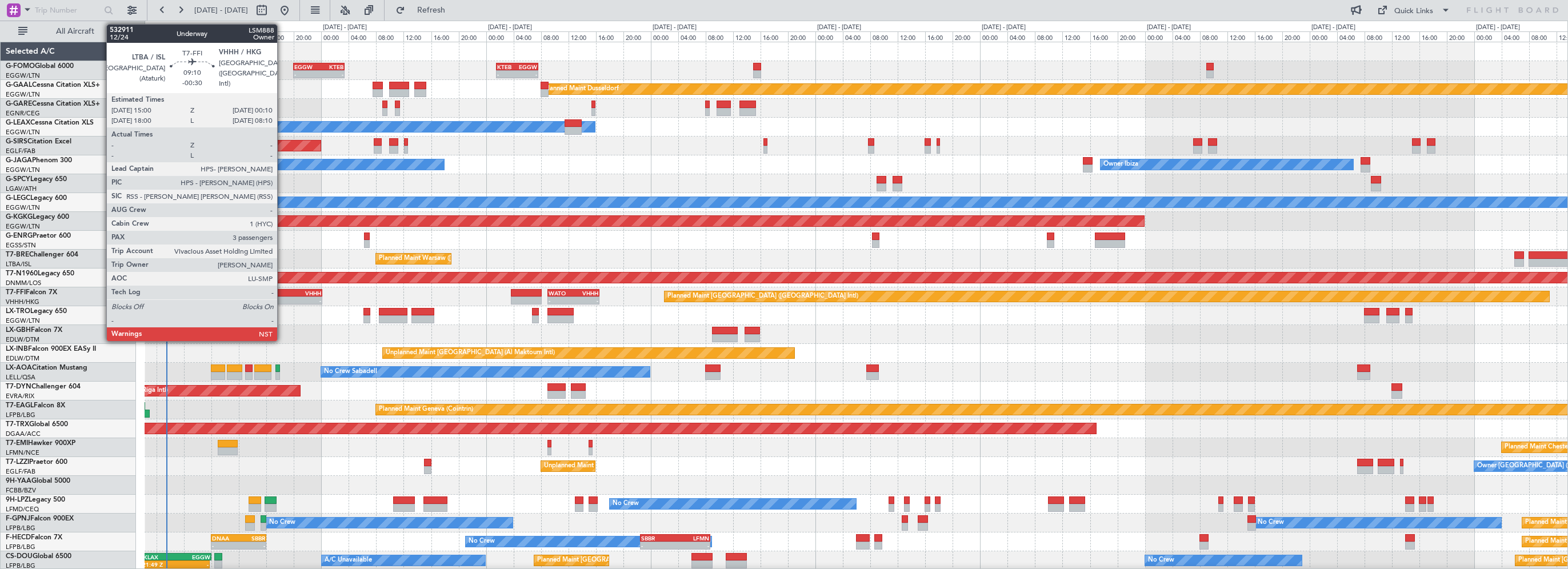
click at [283, 295] on div "LTBA" at bounding box center [275, 293] width 30 height 7
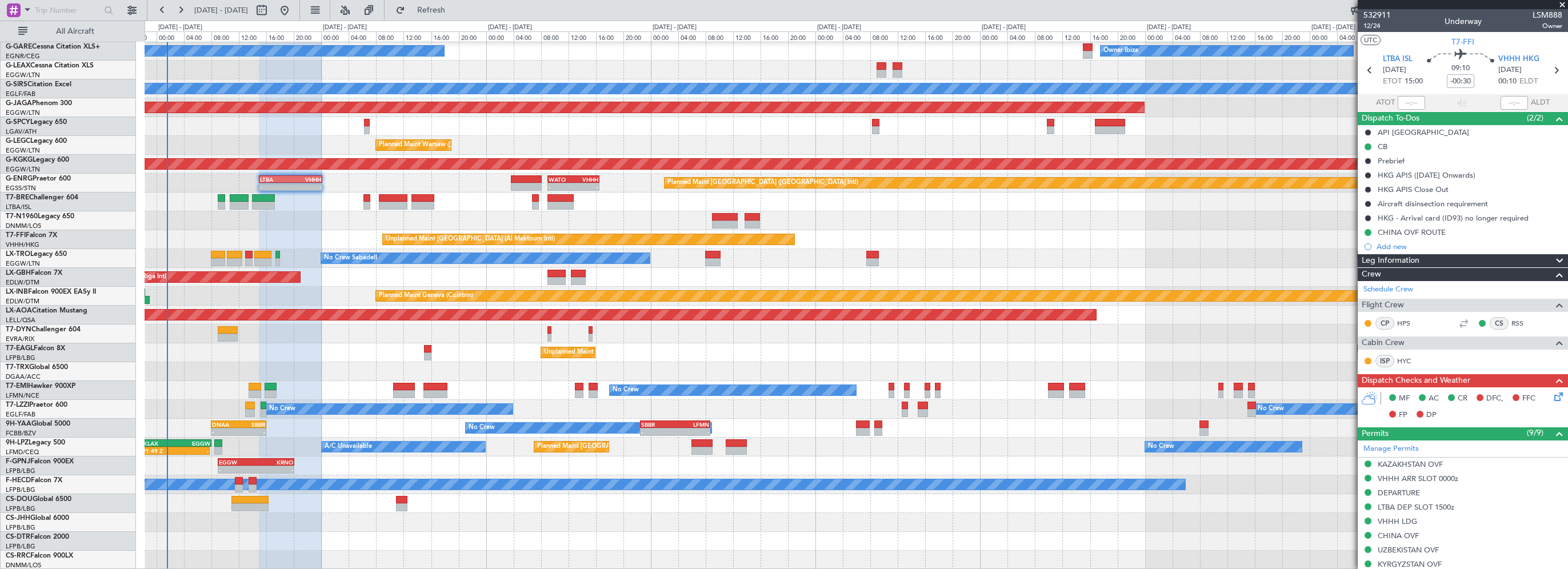
scroll to position [114, 0]
